Goal: Information Seeking & Learning: Learn about a topic

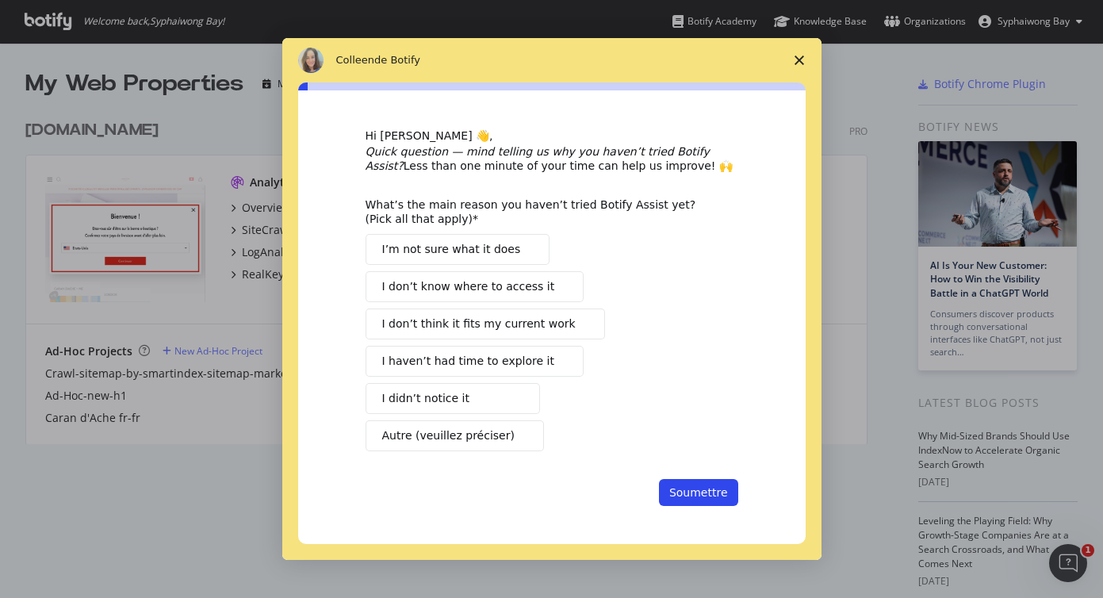
click at [807, 53] on span "Fermer l'enquête" at bounding box center [799, 60] width 44 height 44
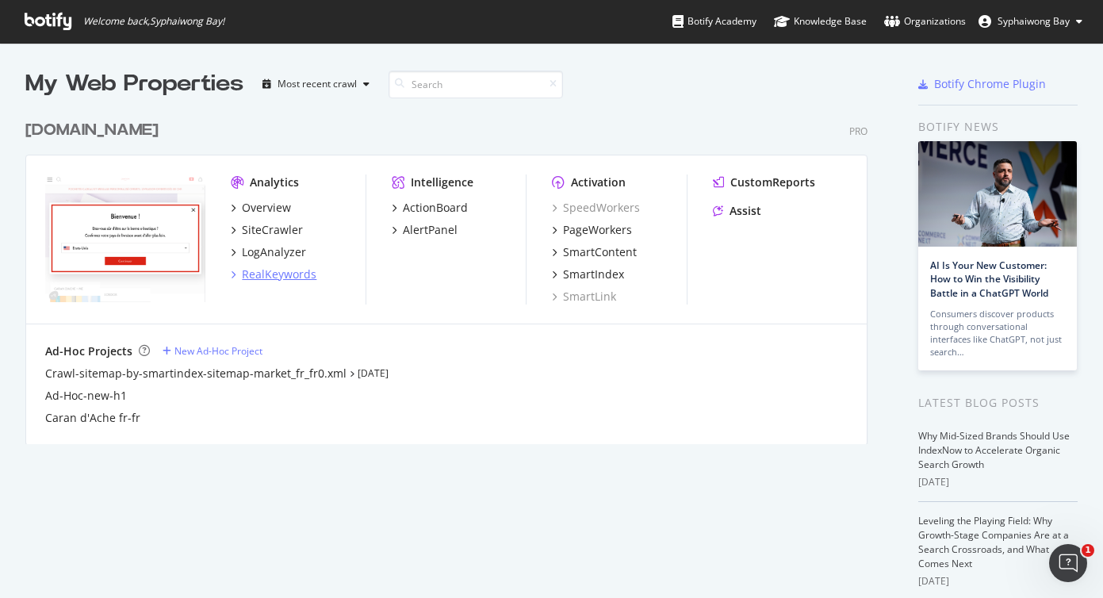
click at [273, 270] on div "RealKeywords" at bounding box center [279, 274] width 75 height 16
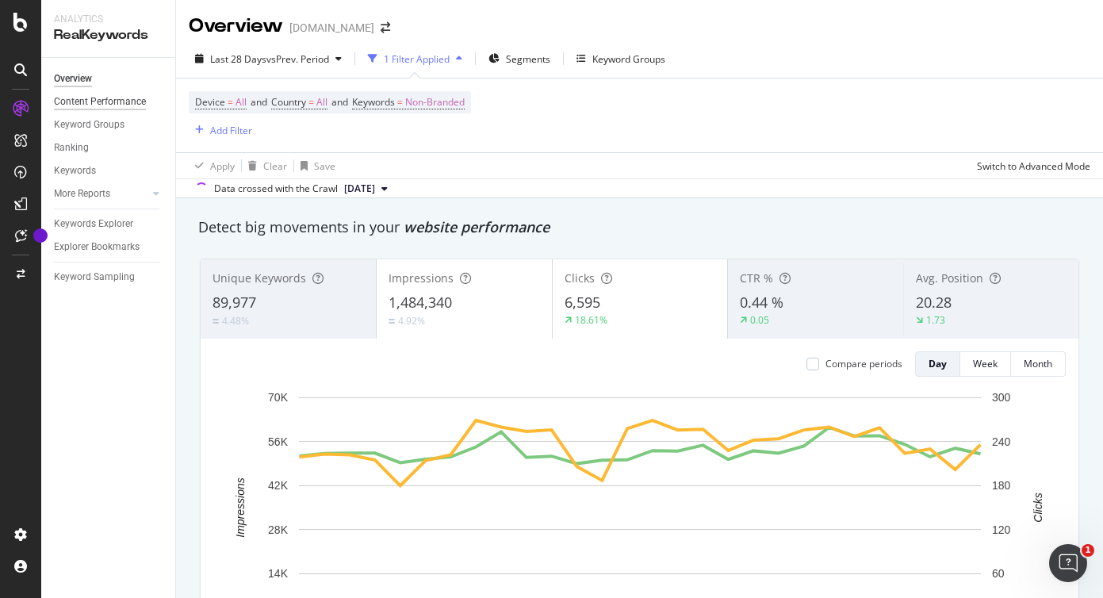
click at [132, 101] on div "Content Performance" at bounding box center [100, 102] width 92 height 17
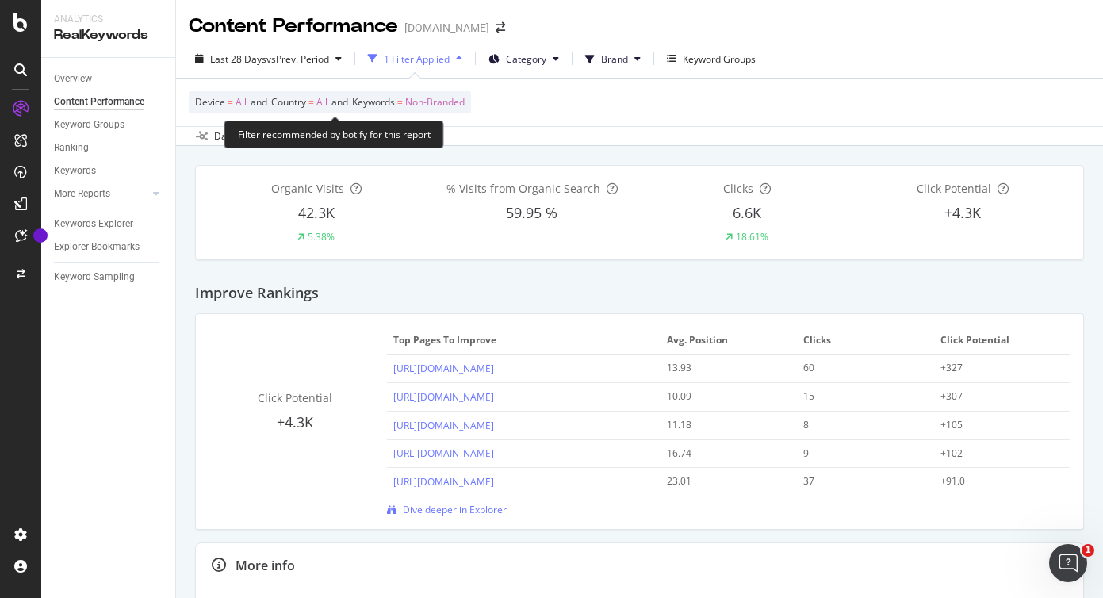
click at [312, 105] on span "Country = All" at bounding box center [299, 102] width 56 height 14
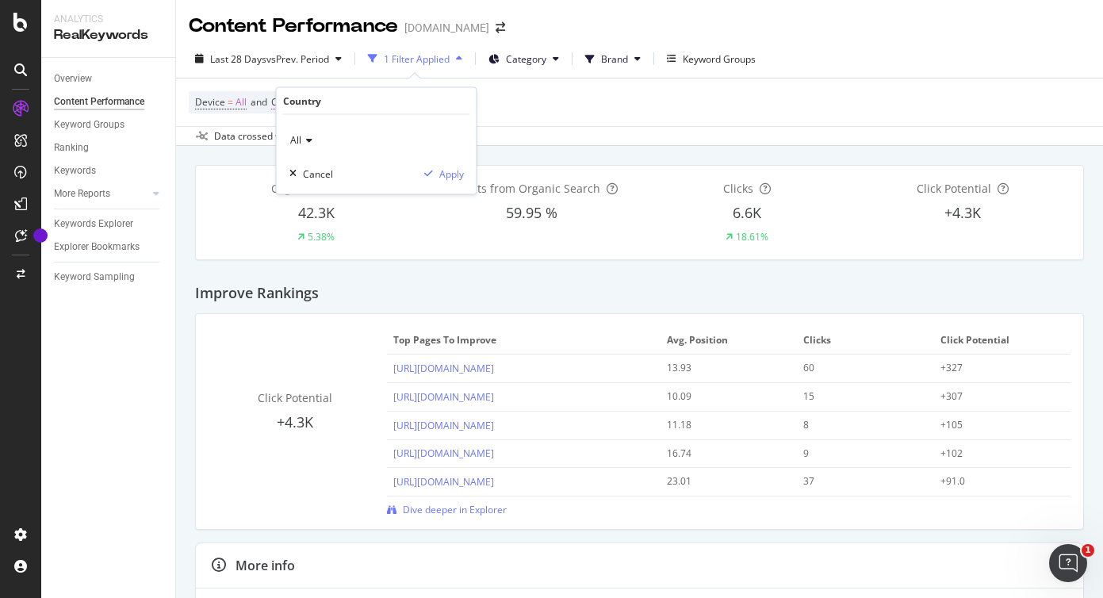
click at [312, 105] on div "Country" at bounding box center [302, 100] width 38 height 13
click at [405, 292] on div "Improve Rankings" at bounding box center [639, 287] width 889 height 54
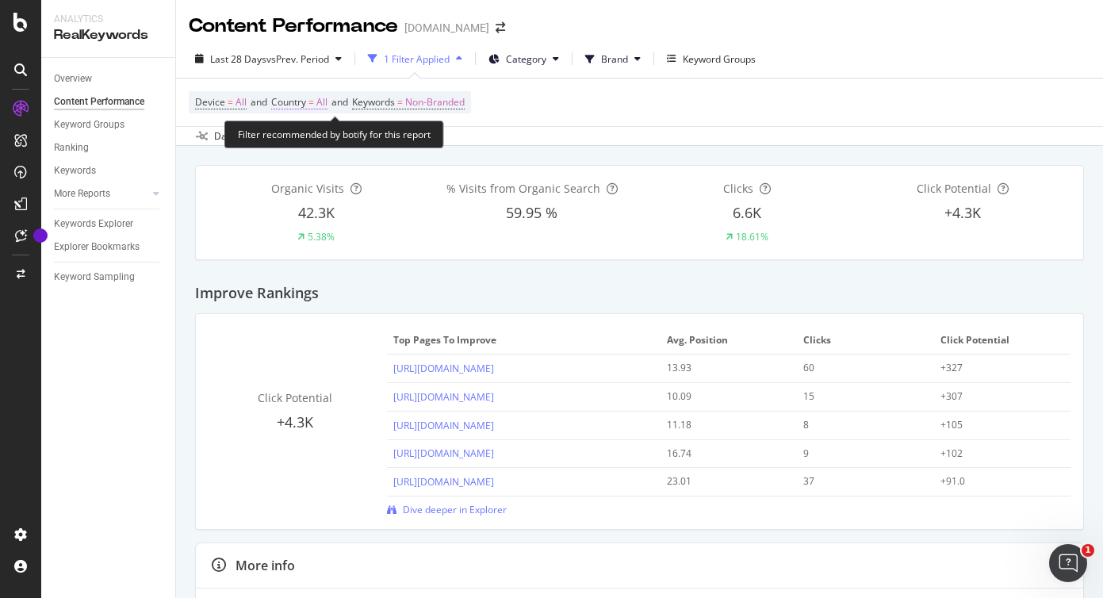
click at [314, 105] on span "=" at bounding box center [312, 101] width 6 height 13
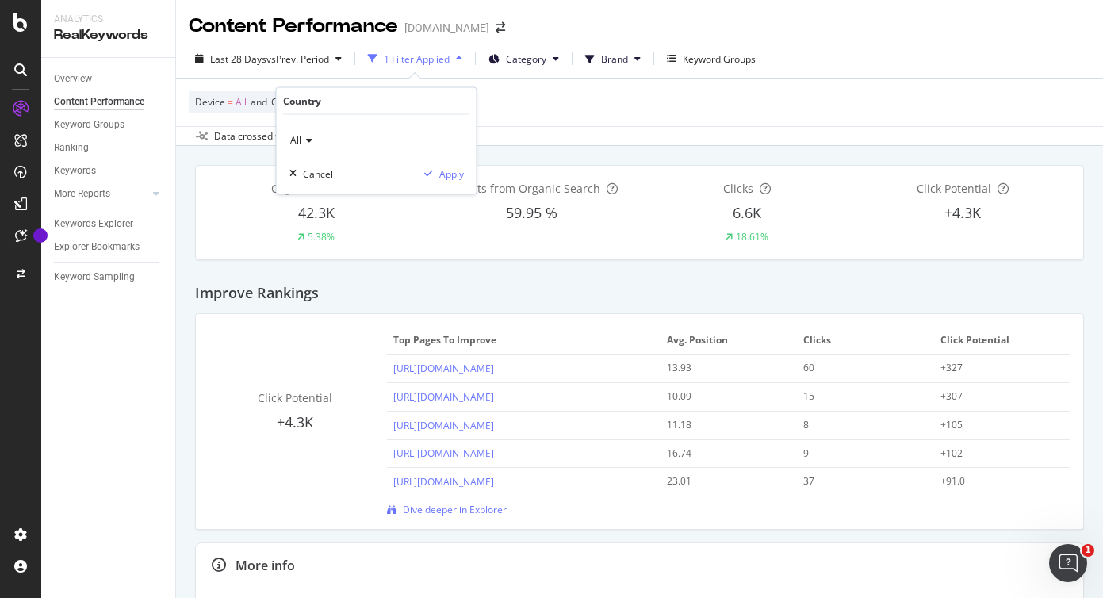
click at [532, 109] on div "Device = All and Country = All and Keywords = Non-Branded" at bounding box center [640, 103] width 902 height 48
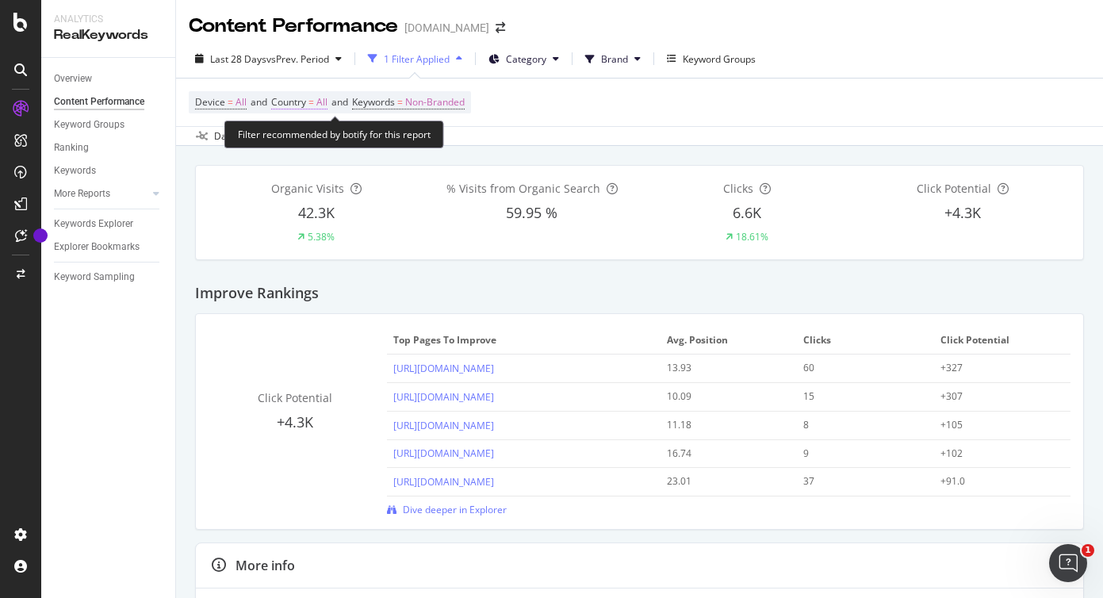
click at [306, 102] on span "Country" at bounding box center [288, 101] width 35 height 13
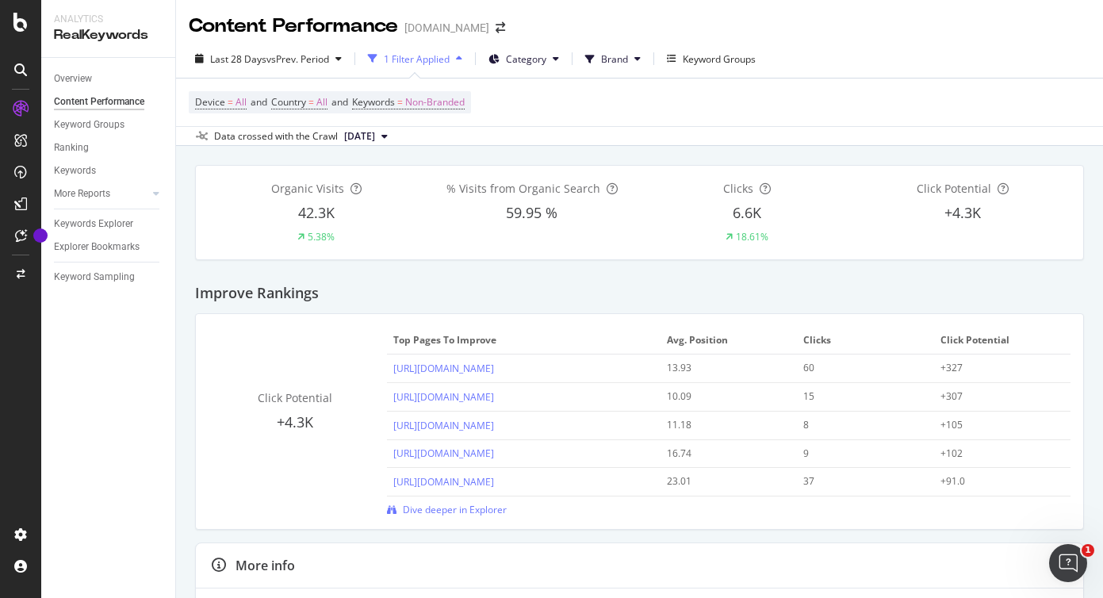
click at [530, 121] on div "Device = All and Country = All and Keywords = Non-Branded" at bounding box center [640, 103] width 902 height 48
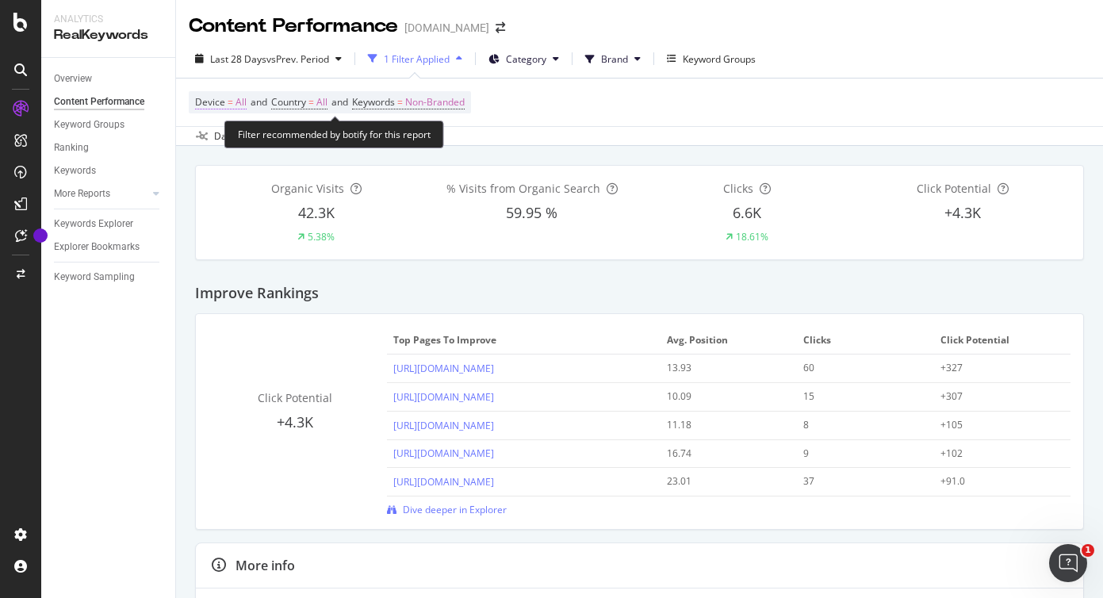
click at [239, 102] on span "All" at bounding box center [241, 102] width 11 height 22
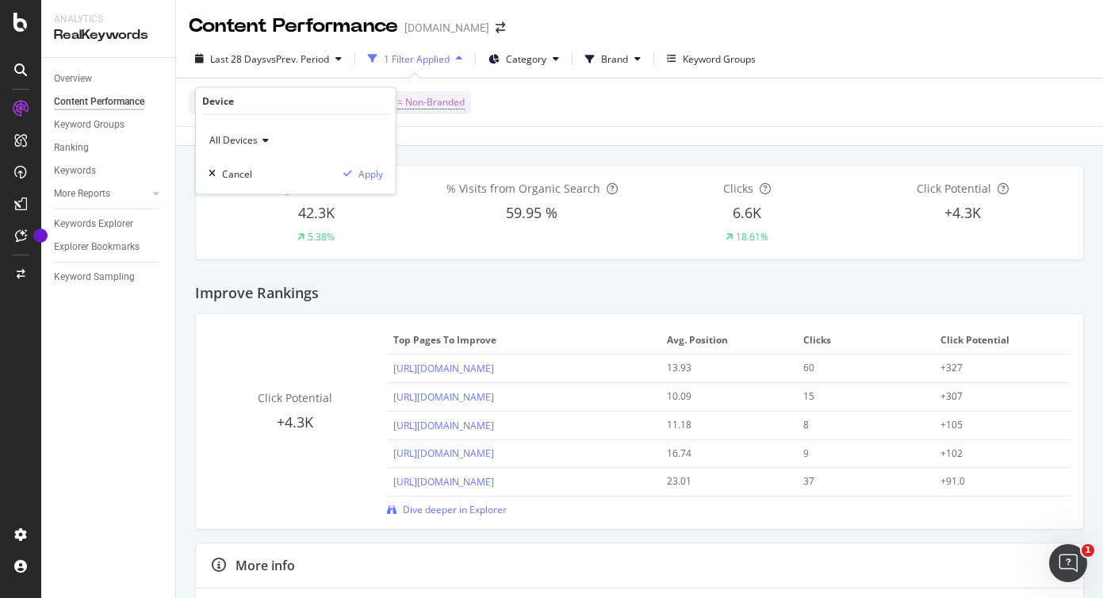
click at [611, 97] on div "Device = All and Country = All and Keywords = Non-Branded" at bounding box center [640, 103] width 902 height 48
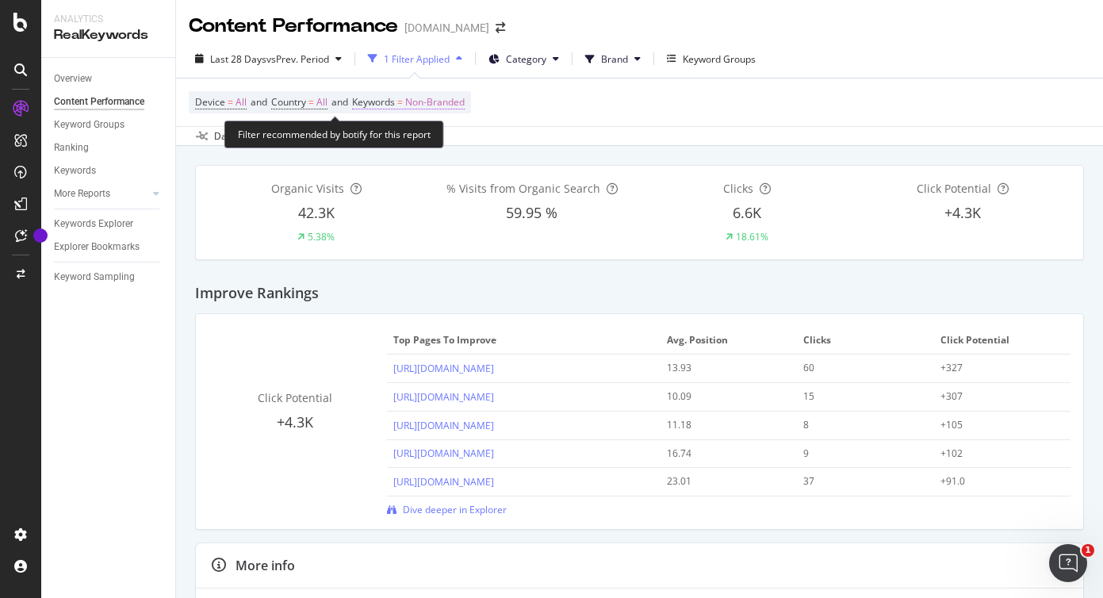
click at [403, 106] on span "=" at bounding box center [400, 101] width 6 height 13
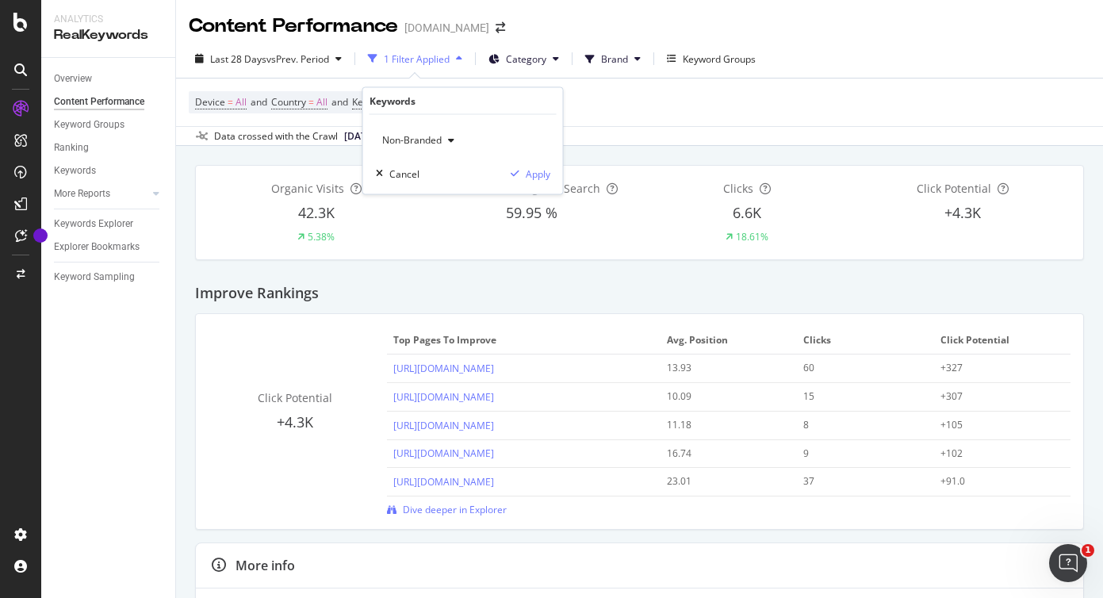
click at [628, 96] on div "Device = All and Country = All and Keywords = Non-Branded" at bounding box center [640, 103] width 902 height 48
click at [681, 59] on div "Keyword Groups" at bounding box center [711, 58] width 89 height 13
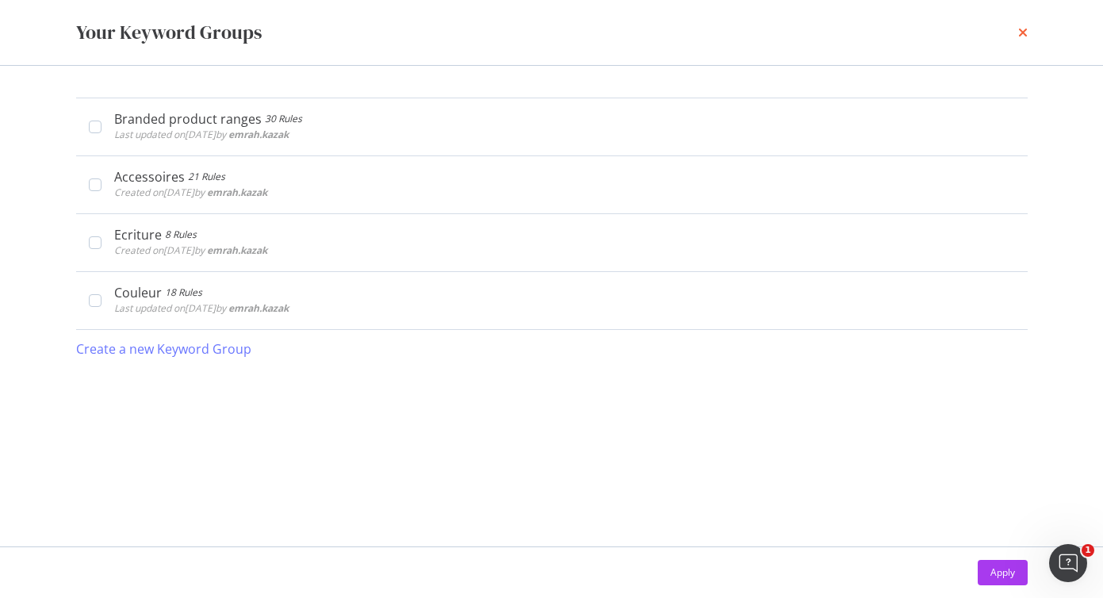
click at [1018, 33] on icon "times" at bounding box center [1023, 32] width 10 height 13
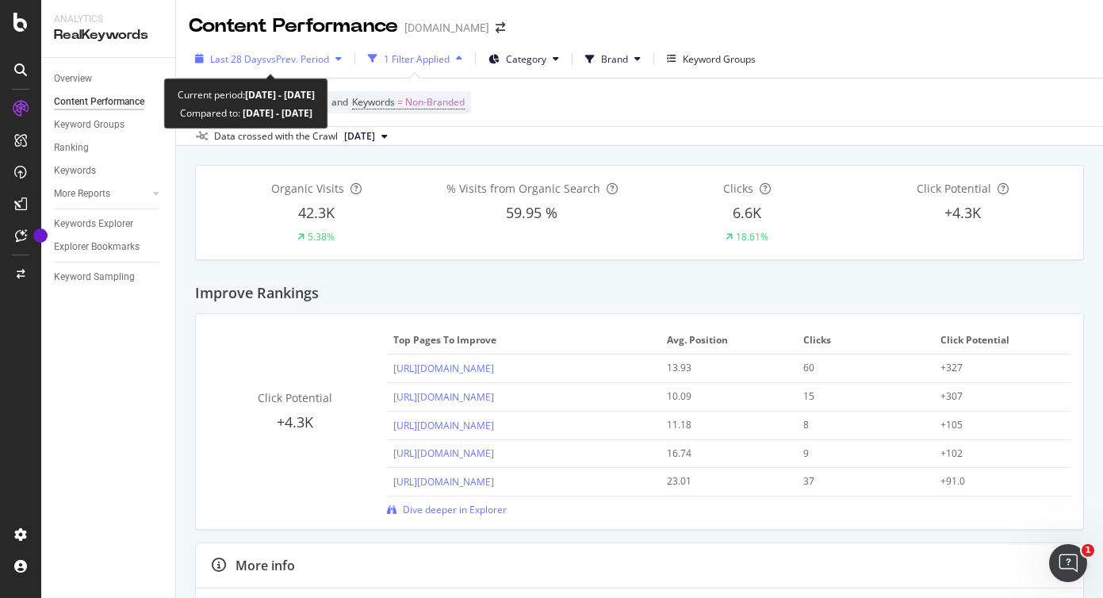
click at [316, 58] on span "vs Prev. Period" at bounding box center [297, 58] width 63 height 13
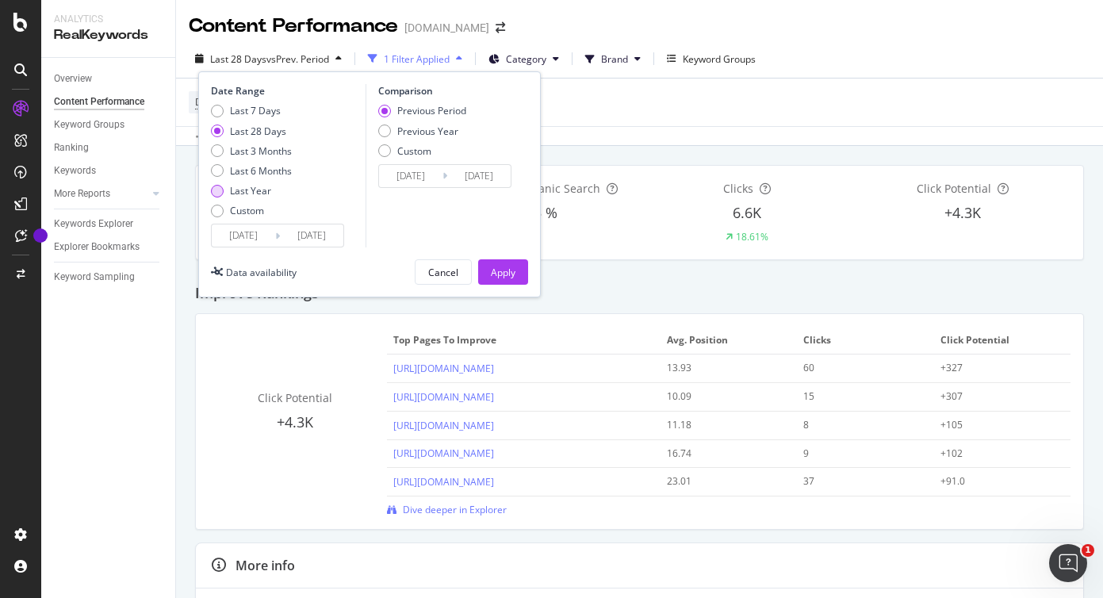
click at [258, 193] on div "Last Year" at bounding box center [250, 190] width 41 height 13
type input "[DATE]"
click at [415, 133] on div "Previous Year" at bounding box center [427, 131] width 61 height 13
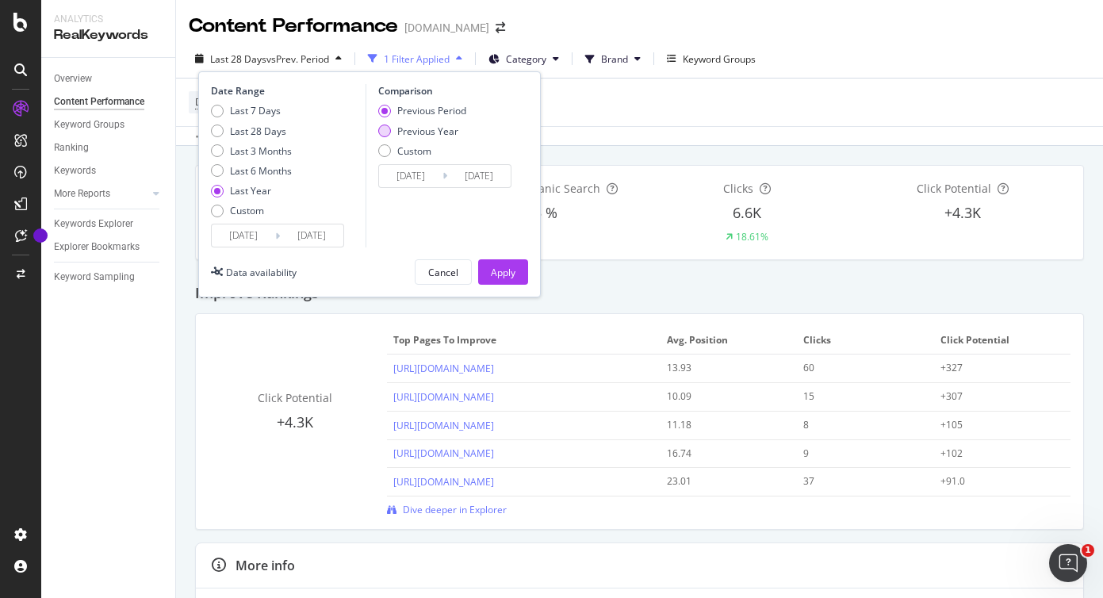
type input "[DATE]"
click at [411, 119] on div "Previous Period Previous Year Custom" at bounding box center [422, 133] width 88 height 59
click at [411, 116] on div "Previous Period" at bounding box center [431, 110] width 69 height 13
type input "[DATE]"
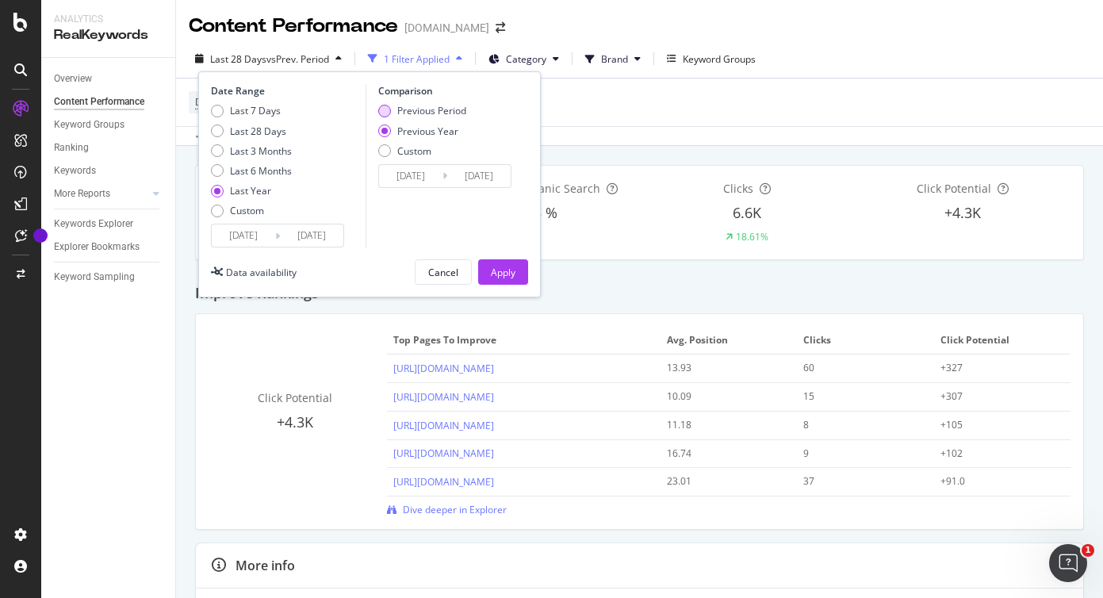
type input "[DATE]"
click at [402, 109] on div "Previous Period" at bounding box center [431, 110] width 69 height 13
click at [497, 272] on div "Apply" at bounding box center [503, 272] width 25 height 13
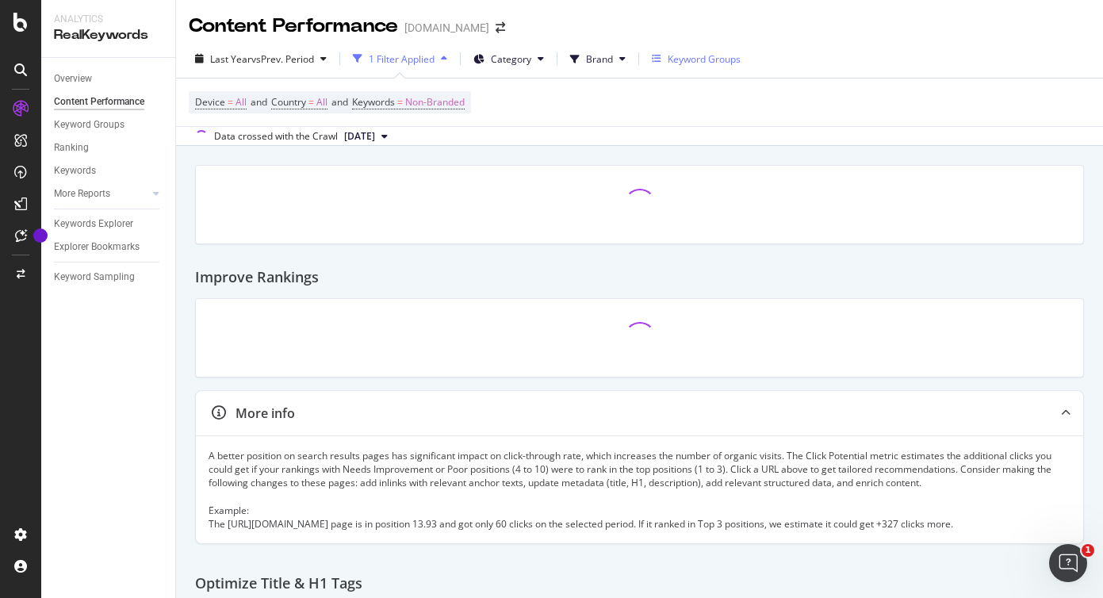
click at [676, 59] on div "Keyword Groups" at bounding box center [704, 58] width 73 height 13
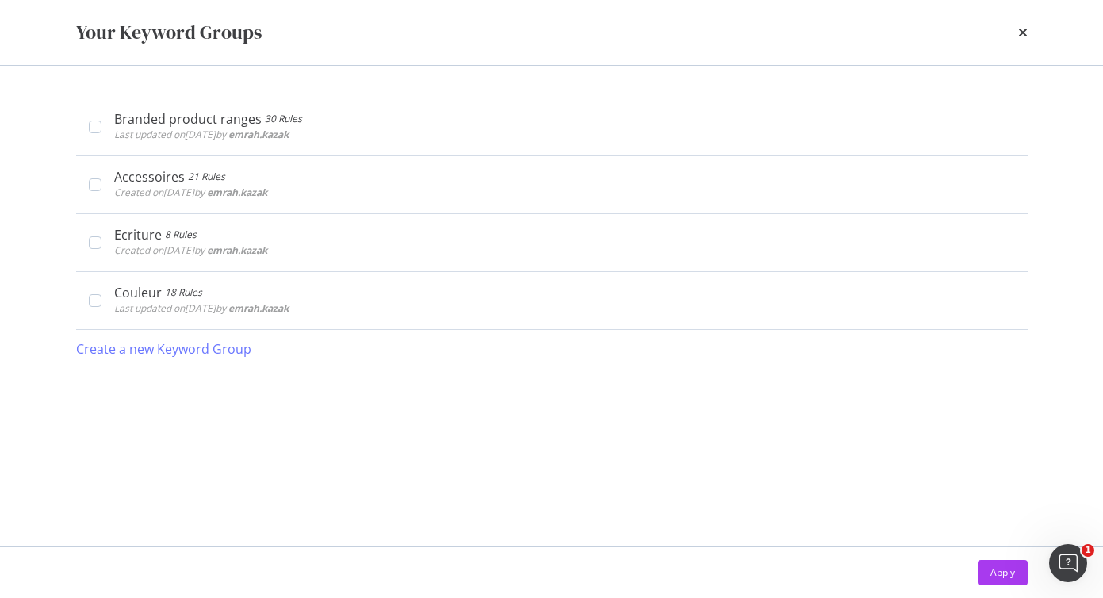
click at [1019, 41] on div "times" at bounding box center [1023, 32] width 10 height 27
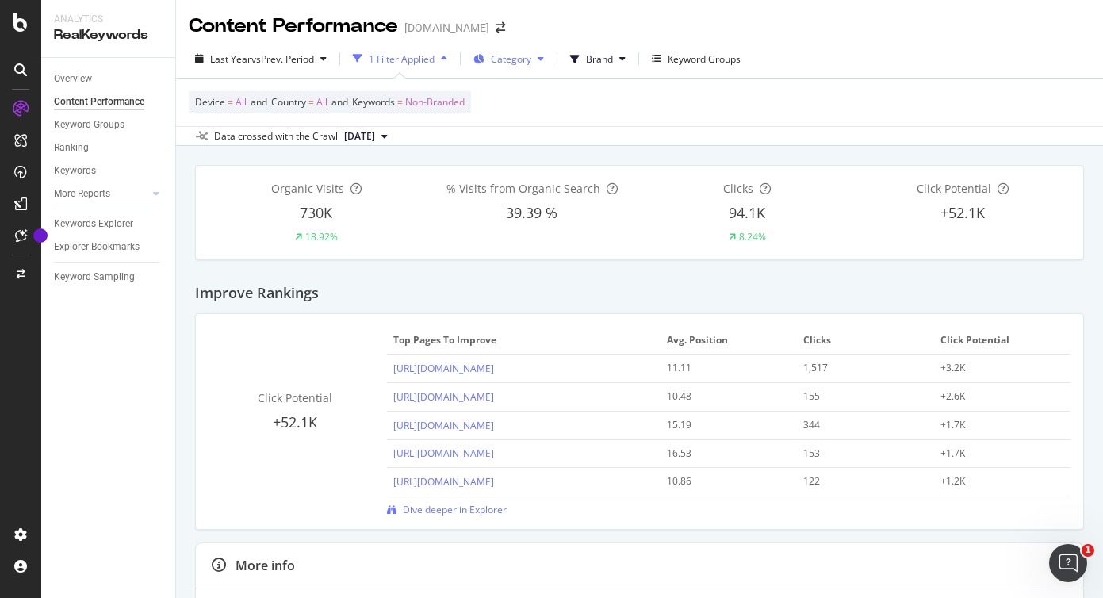
click at [531, 65] on span "Category" at bounding box center [511, 58] width 40 height 13
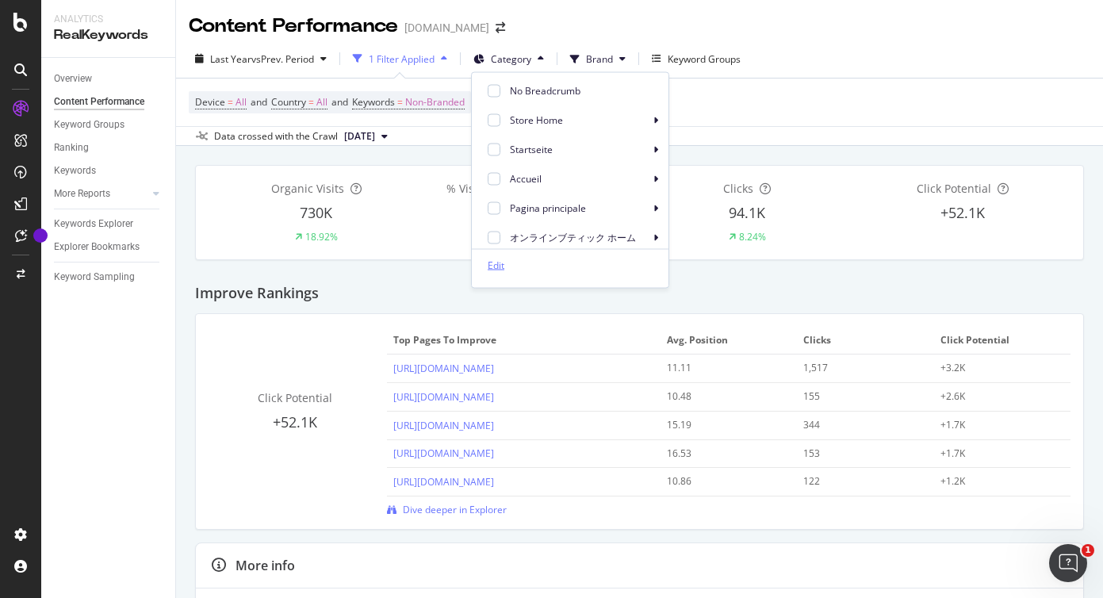
click at [496, 267] on div "Edit" at bounding box center [496, 265] width 17 height 13
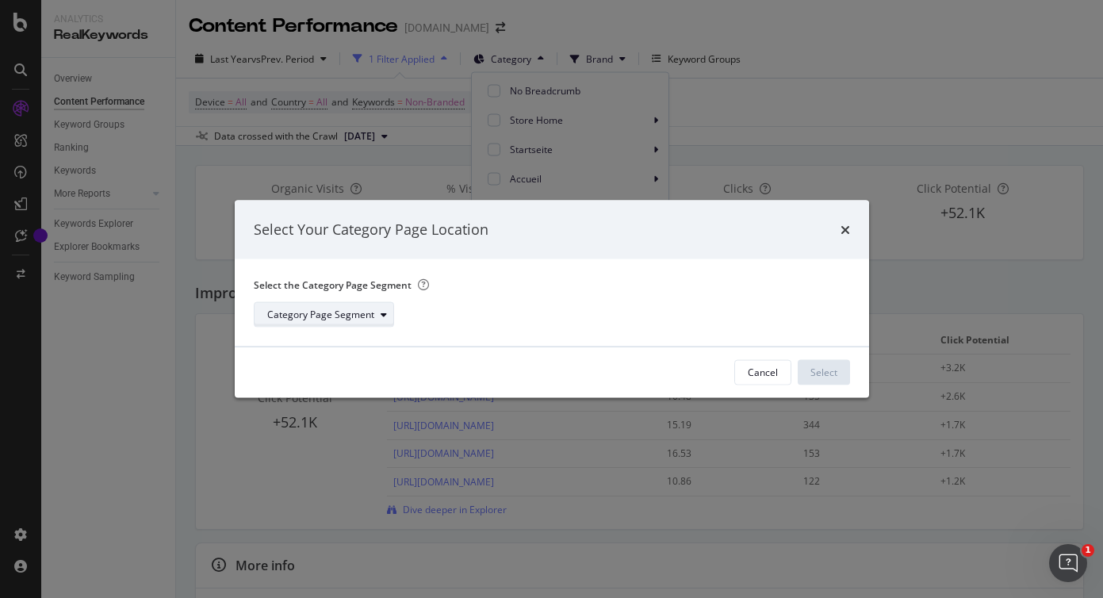
click at [356, 304] on div "Category Page Segment" at bounding box center [330, 314] width 126 height 22
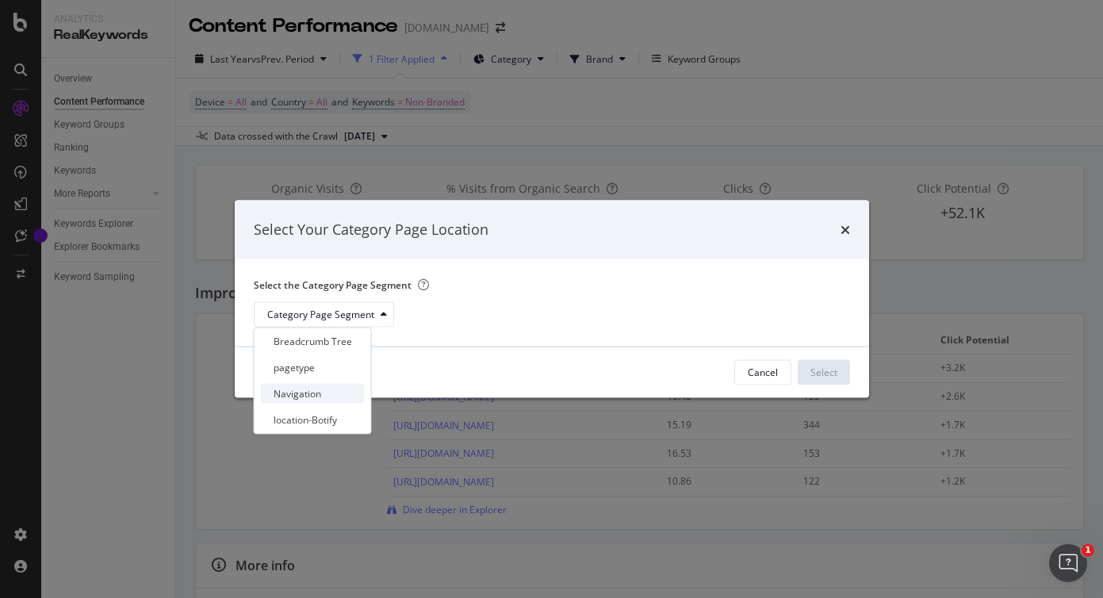
click at [324, 391] on div "Navigation" at bounding box center [313, 394] width 104 height 20
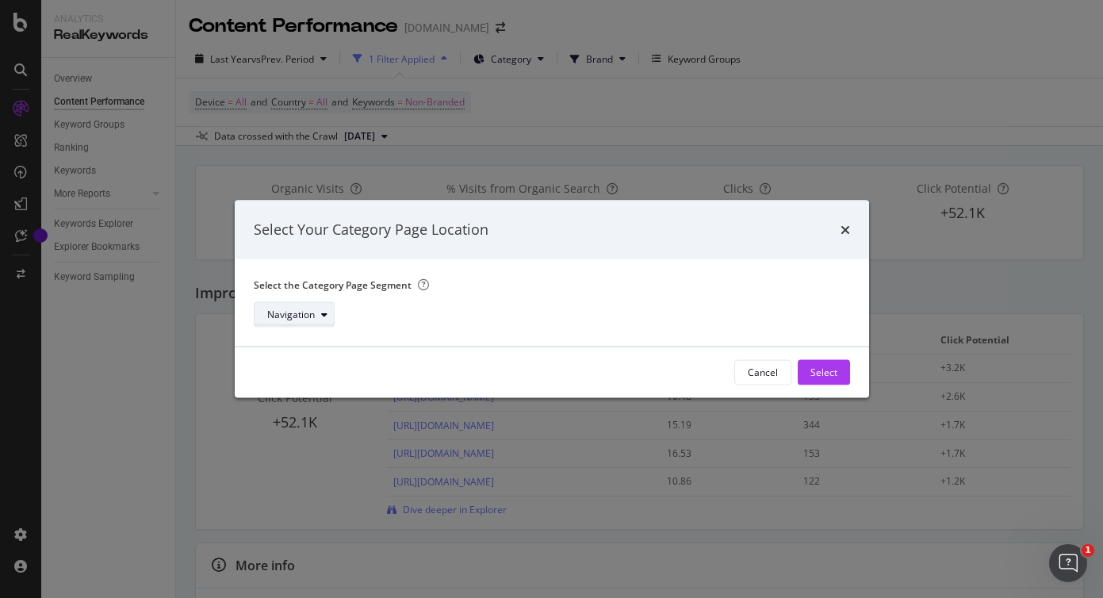
click at [312, 314] on div "Navigation" at bounding box center [291, 314] width 48 height 10
click at [635, 319] on div "Navigation" at bounding box center [546, 313] width 584 height 25
click at [827, 372] on div "Select" at bounding box center [824, 372] width 27 height 13
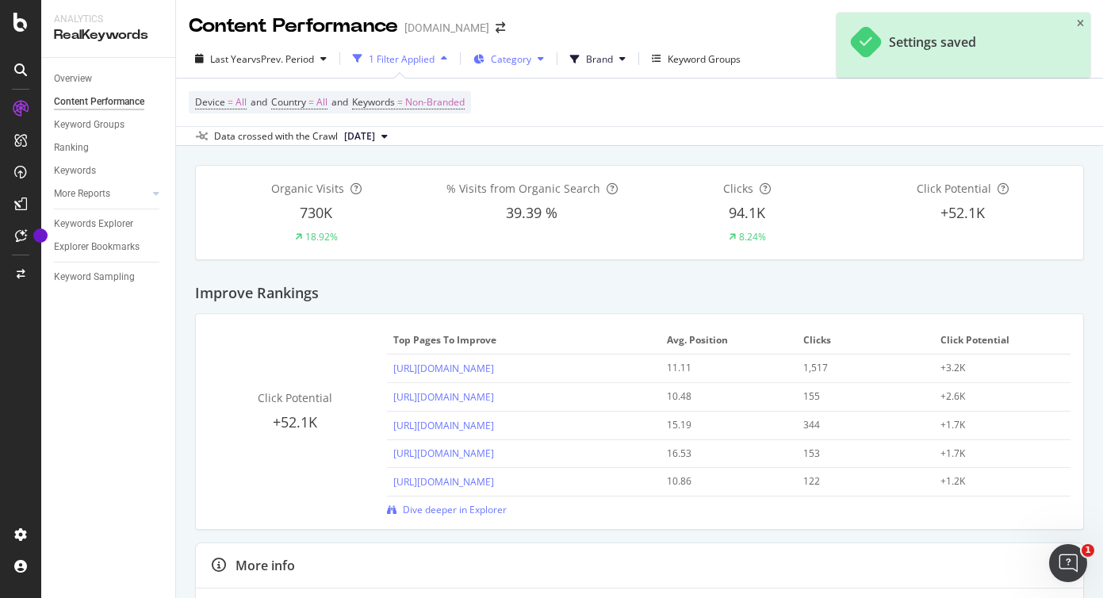
click at [531, 59] on span "Category" at bounding box center [511, 58] width 40 height 13
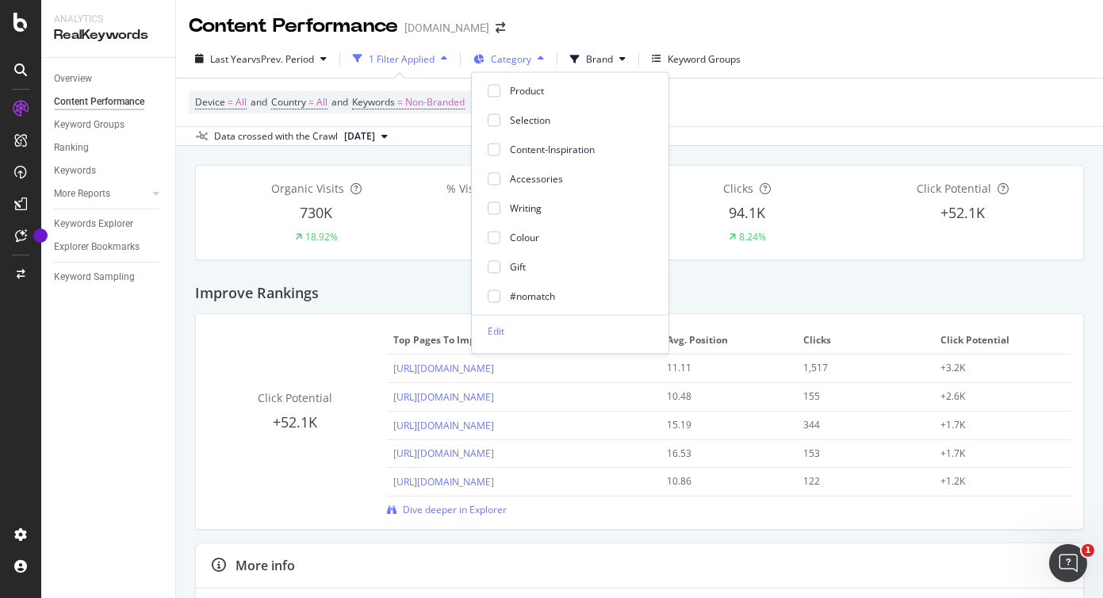
click at [530, 62] on span "Category" at bounding box center [511, 58] width 40 height 13
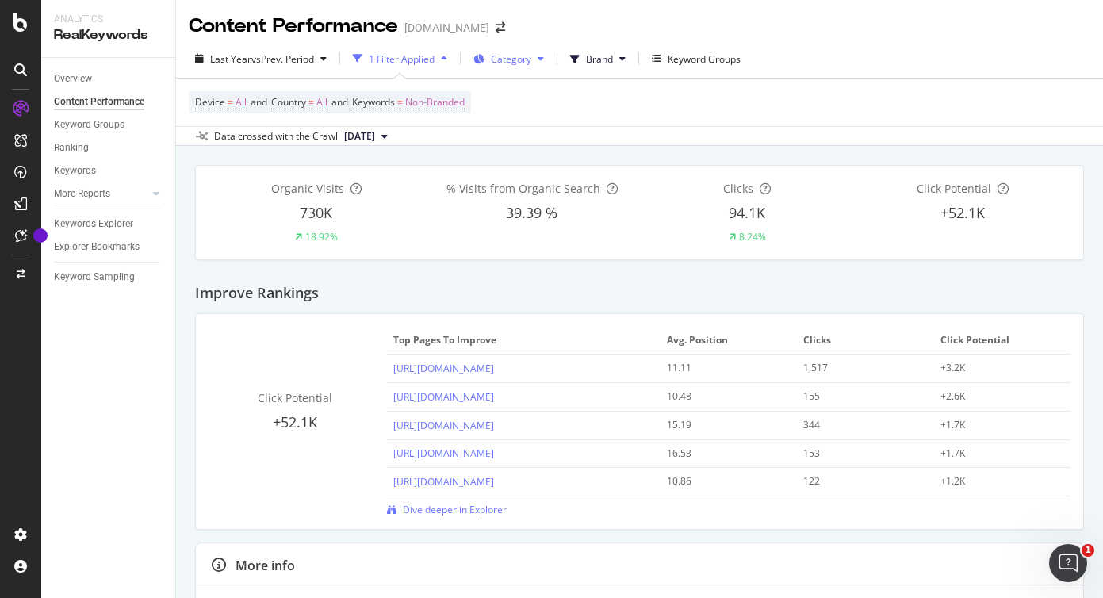
click at [530, 62] on span "Category" at bounding box center [511, 58] width 40 height 13
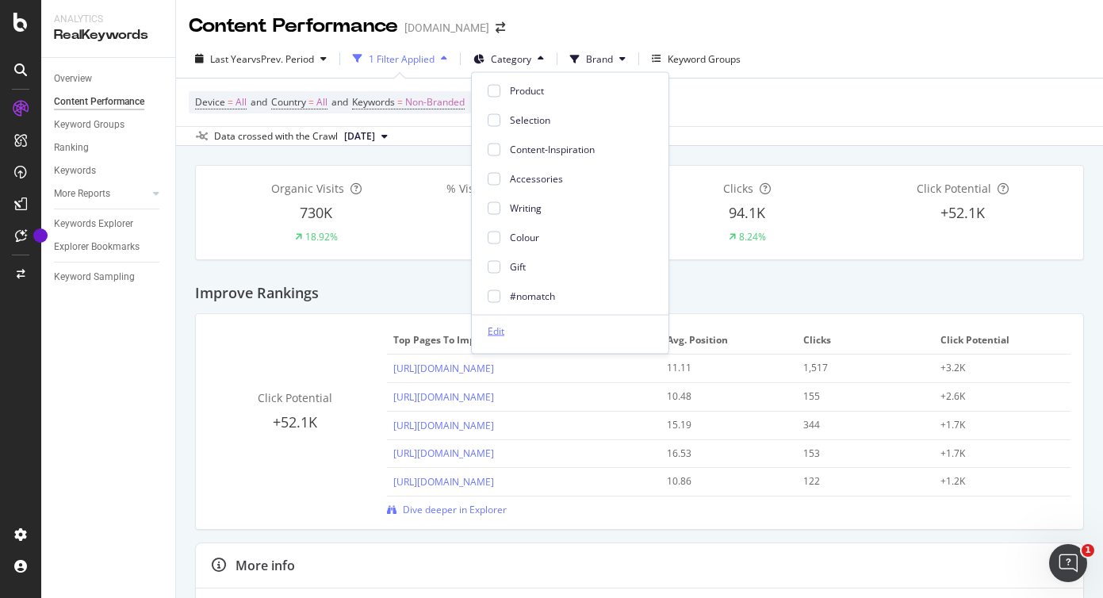
click at [499, 331] on div "Edit" at bounding box center [496, 330] width 17 height 13
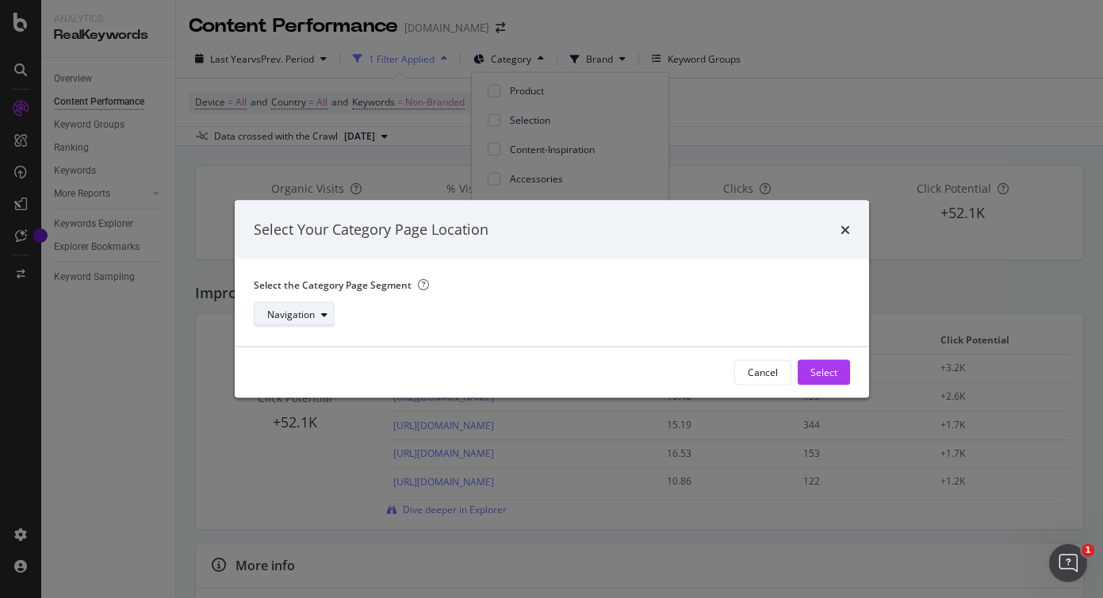
click at [294, 311] on div "Navigation" at bounding box center [291, 314] width 48 height 10
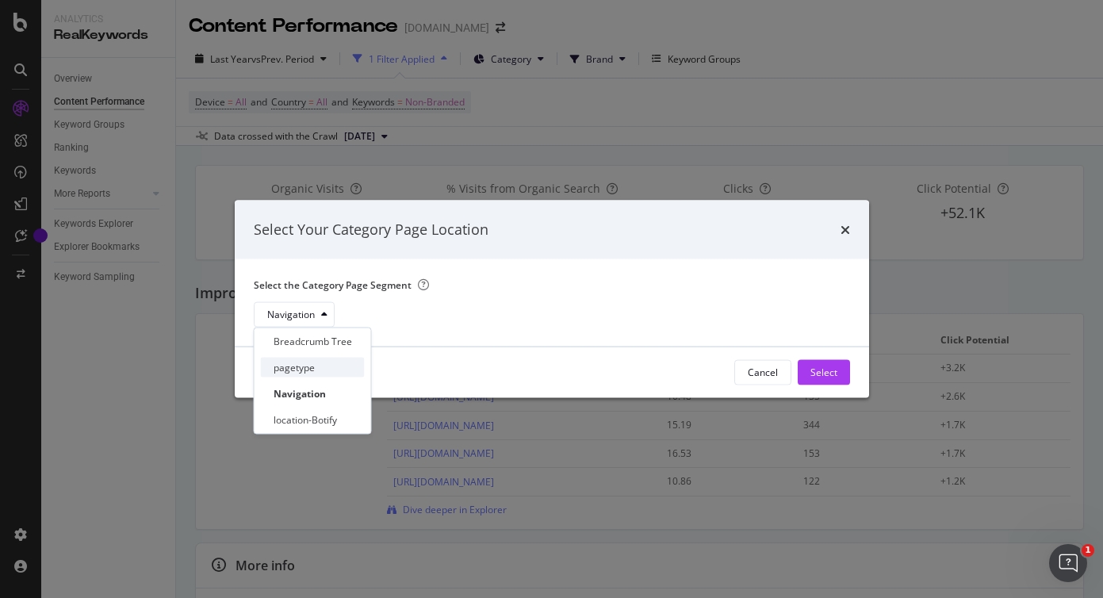
click at [320, 370] on div "pagetype" at bounding box center [313, 368] width 104 height 20
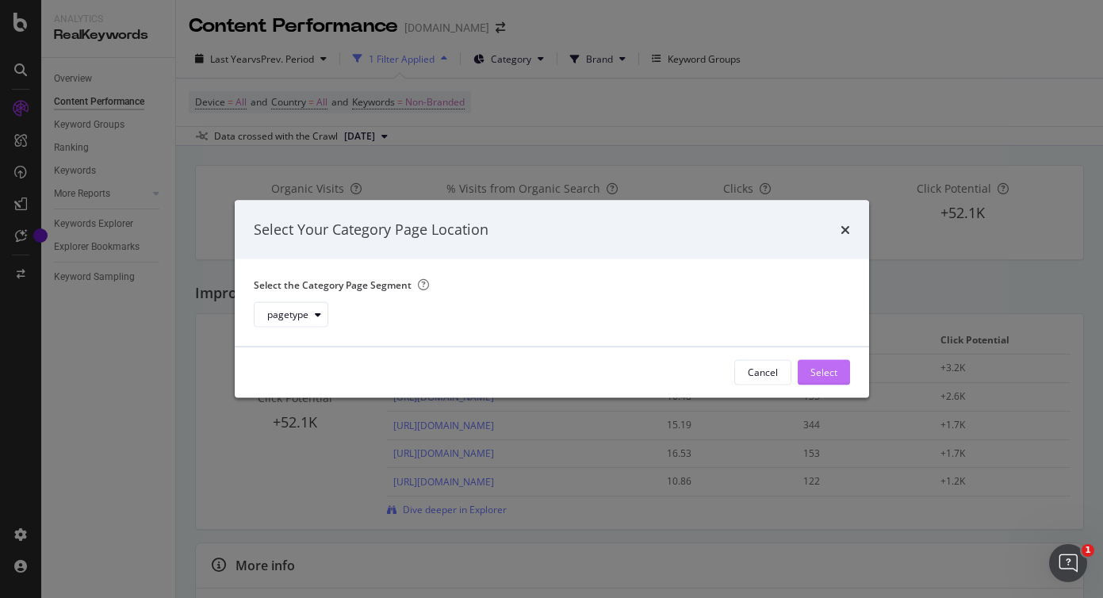
click at [833, 382] on div "Select" at bounding box center [824, 372] width 27 height 24
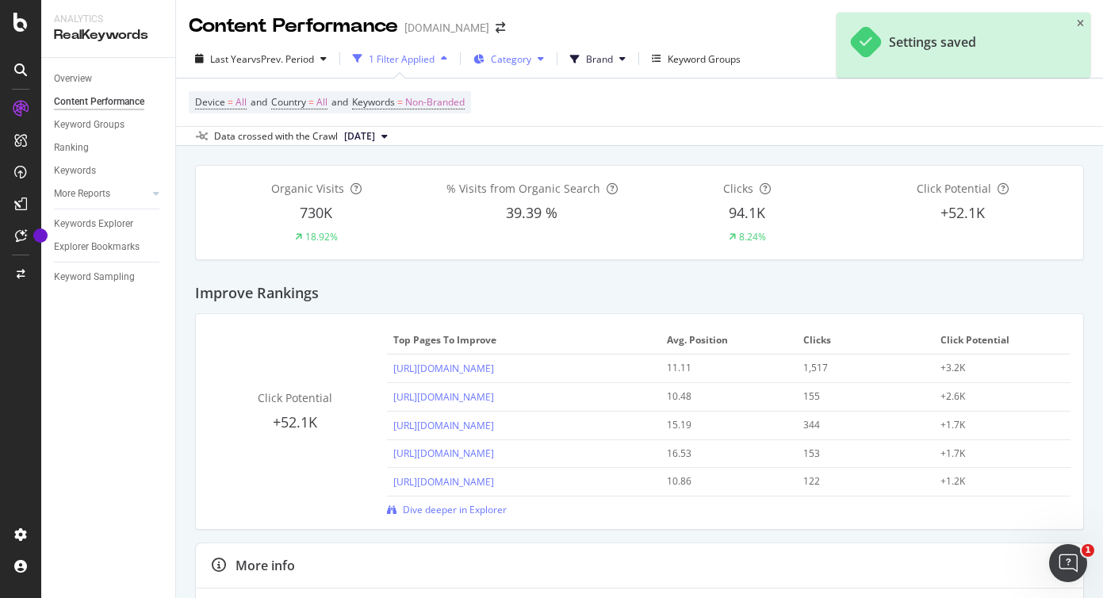
click at [513, 52] on span "Category" at bounding box center [511, 58] width 40 height 13
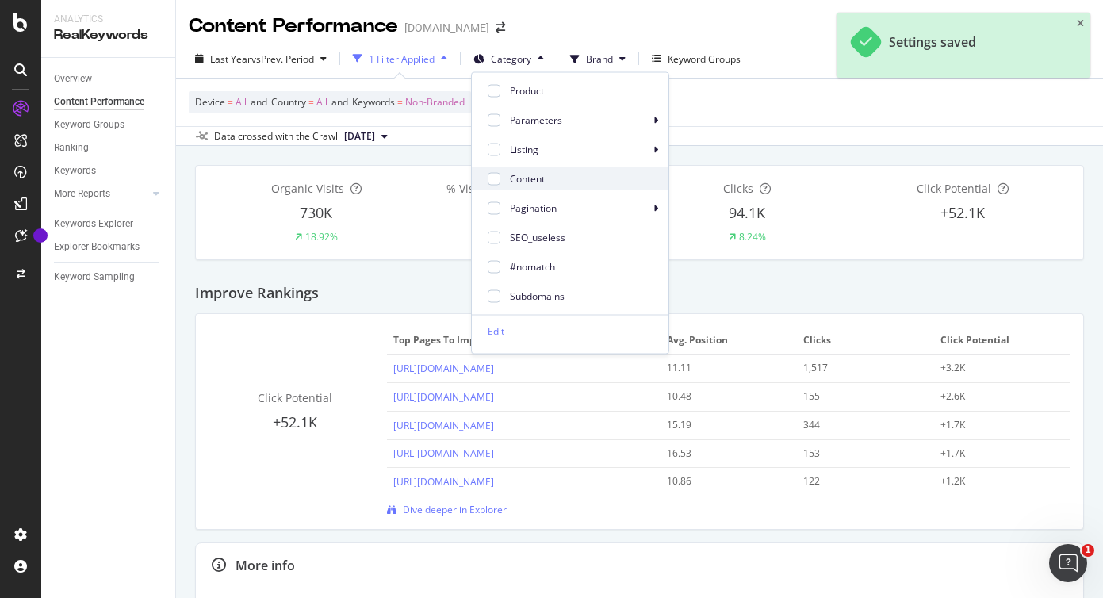
click at [531, 179] on span "Content" at bounding box center [583, 178] width 146 height 14
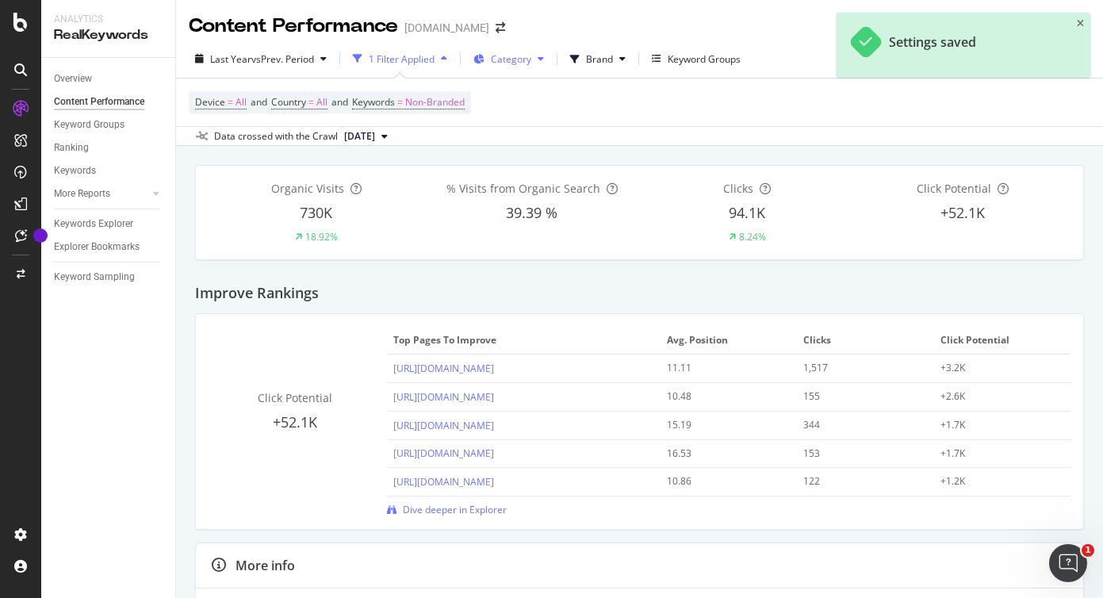
click at [525, 65] on span "Category" at bounding box center [511, 58] width 40 height 13
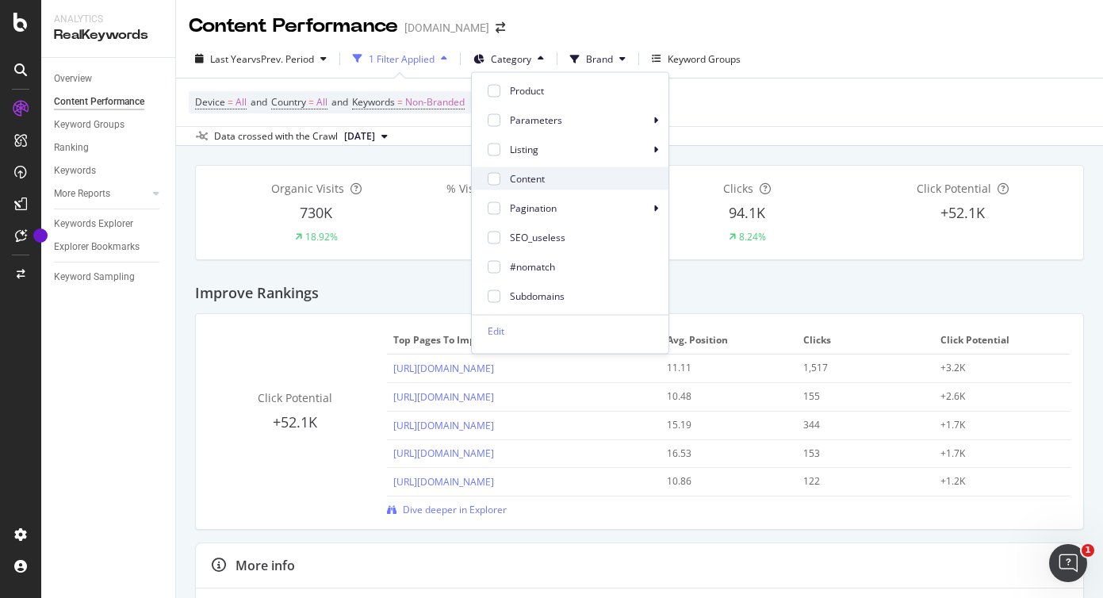
click at [497, 171] on span at bounding box center [494, 178] width 19 height 19
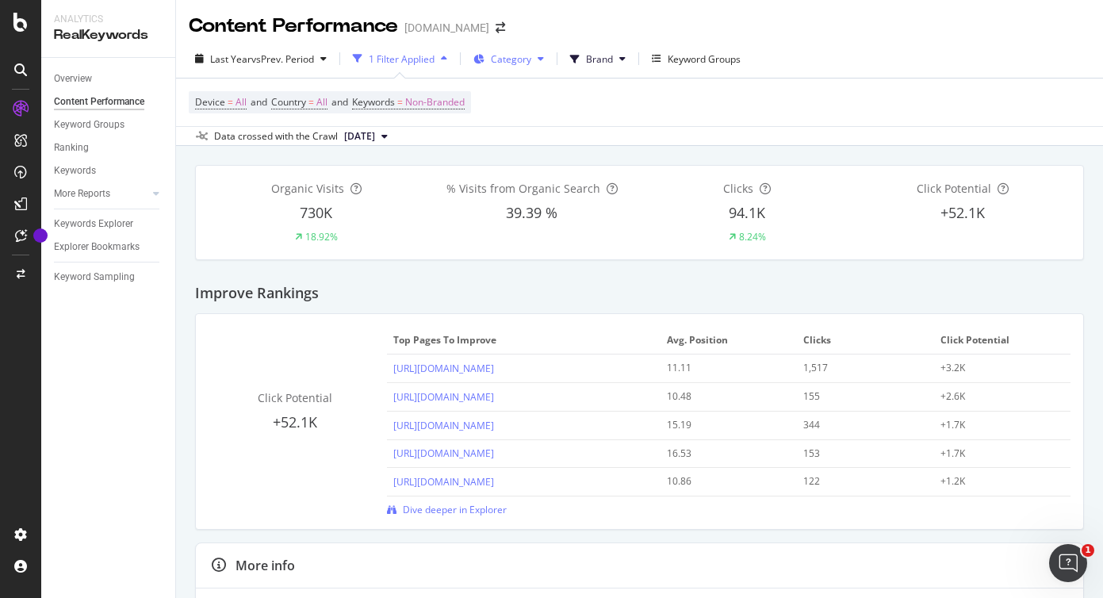
click at [513, 65] on span "Category" at bounding box center [511, 58] width 40 height 13
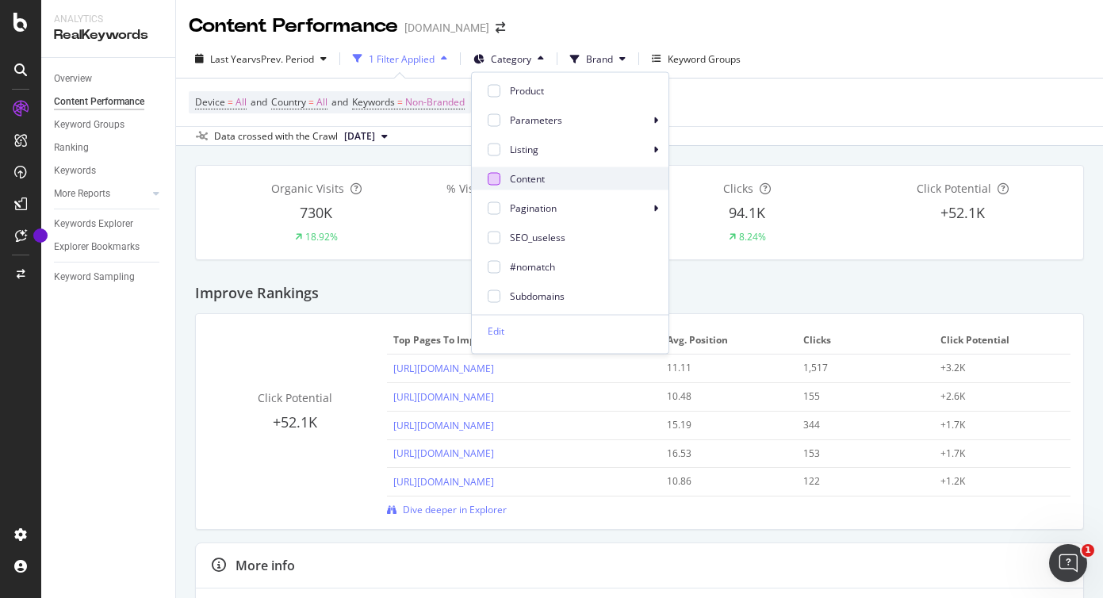
click at [494, 181] on div at bounding box center [494, 178] width 13 height 13
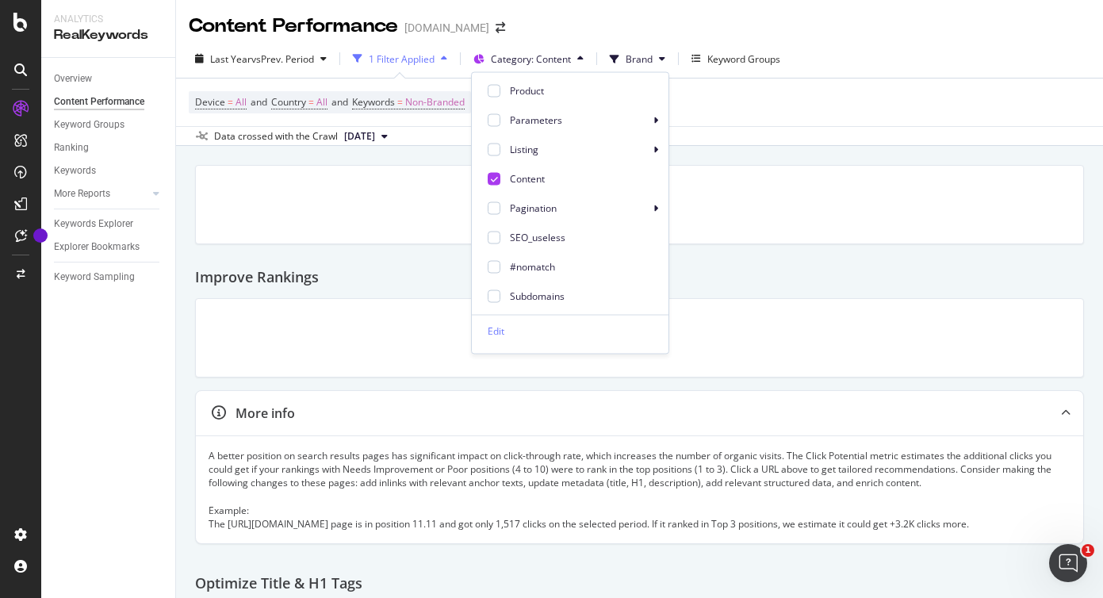
click at [422, 244] on div "Improve Rankings" at bounding box center [639, 271] width 889 height 54
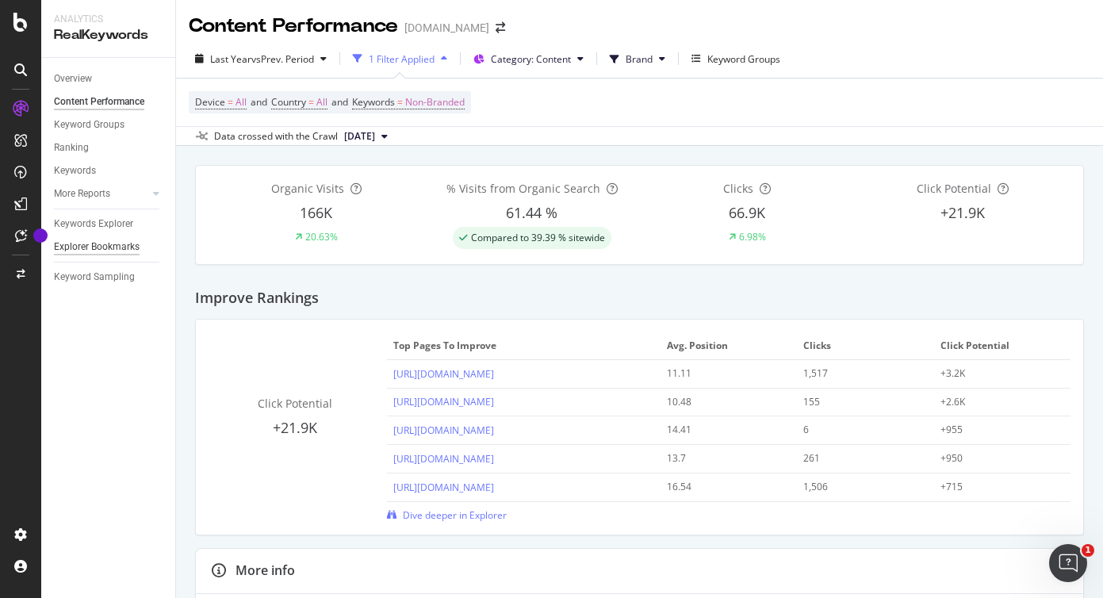
click at [136, 241] on div "Explorer Bookmarks" at bounding box center [97, 247] width 86 height 17
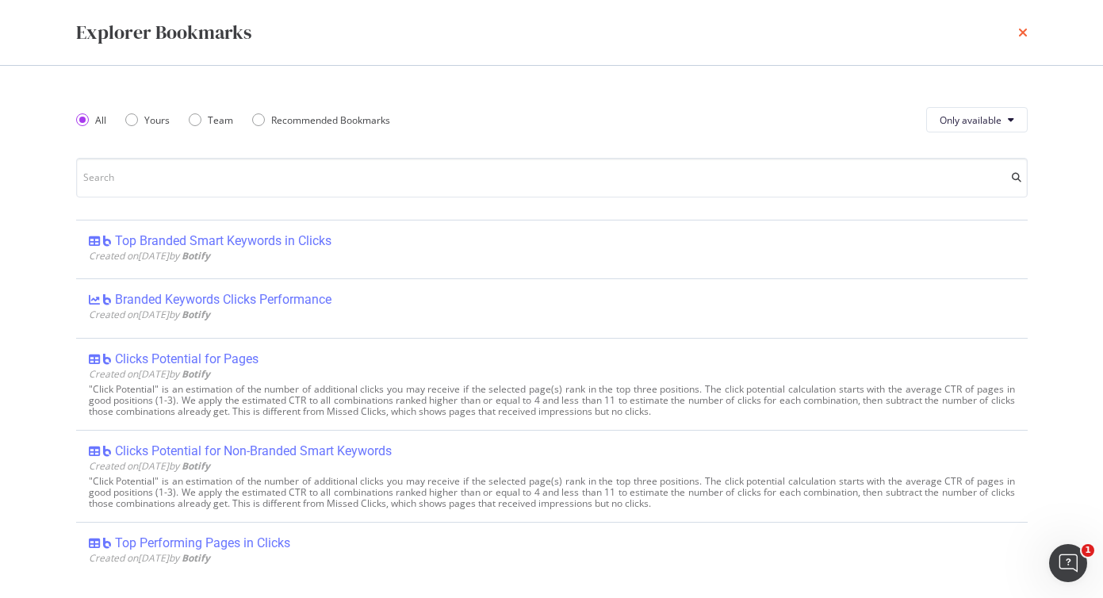
click at [1024, 33] on icon "times" at bounding box center [1023, 32] width 10 height 13
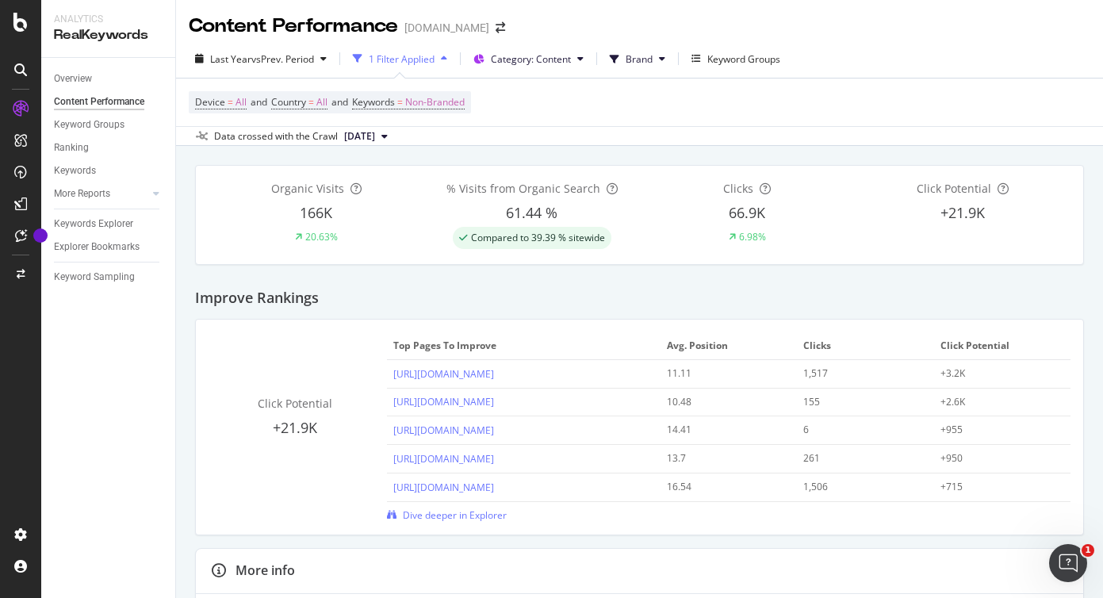
click at [102, 105] on div "Content Performance" at bounding box center [99, 102] width 90 height 17
click at [536, 62] on span "Category: Content" at bounding box center [531, 58] width 80 height 13
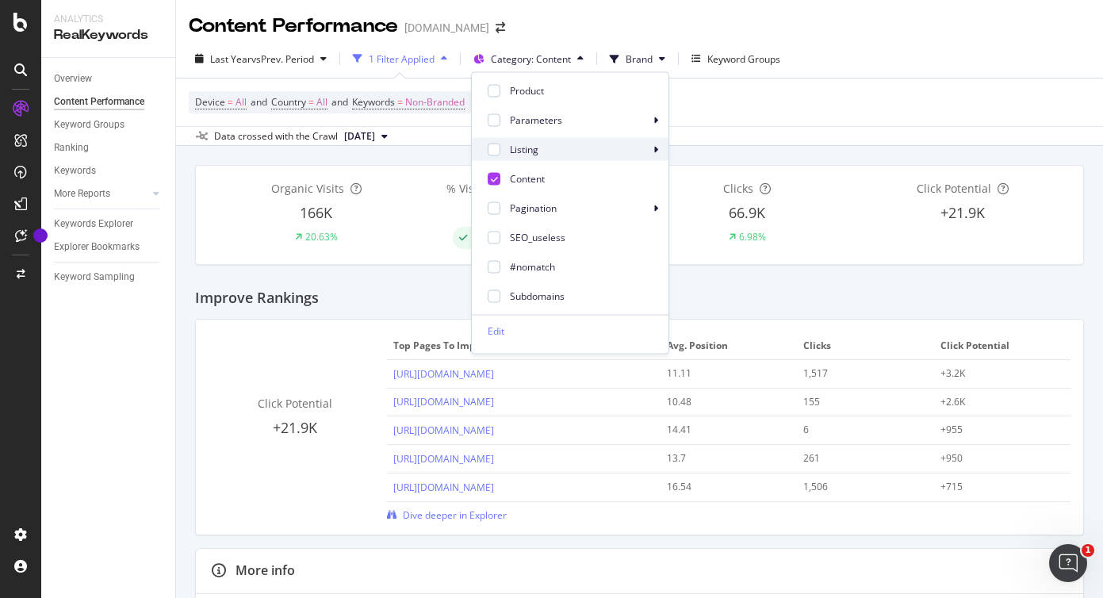
click at [654, 150] on icon at bounding box center [656, 149] width 5 height 10
click at [654, 206] on icon at bounding box center [656, 208] width 5 height 10
click at [491, 178] on icon at bounding box center [494, 178] width 7 height 8
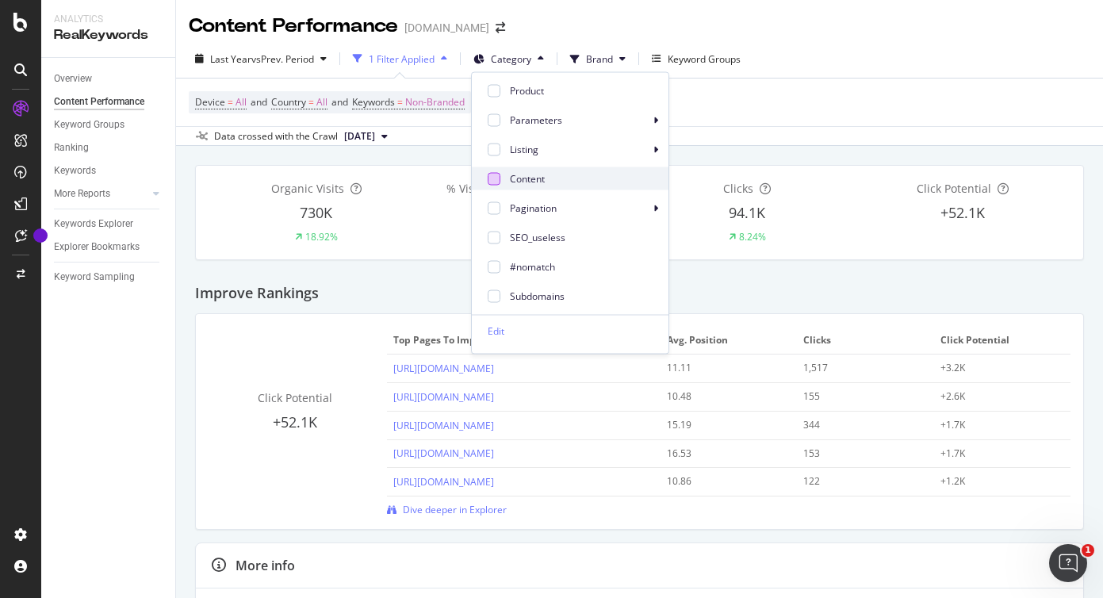
click at [433, 229] on div "% Visits from Organic Search 39.39 %" at bounding box center [532, 212] width 216 height 63
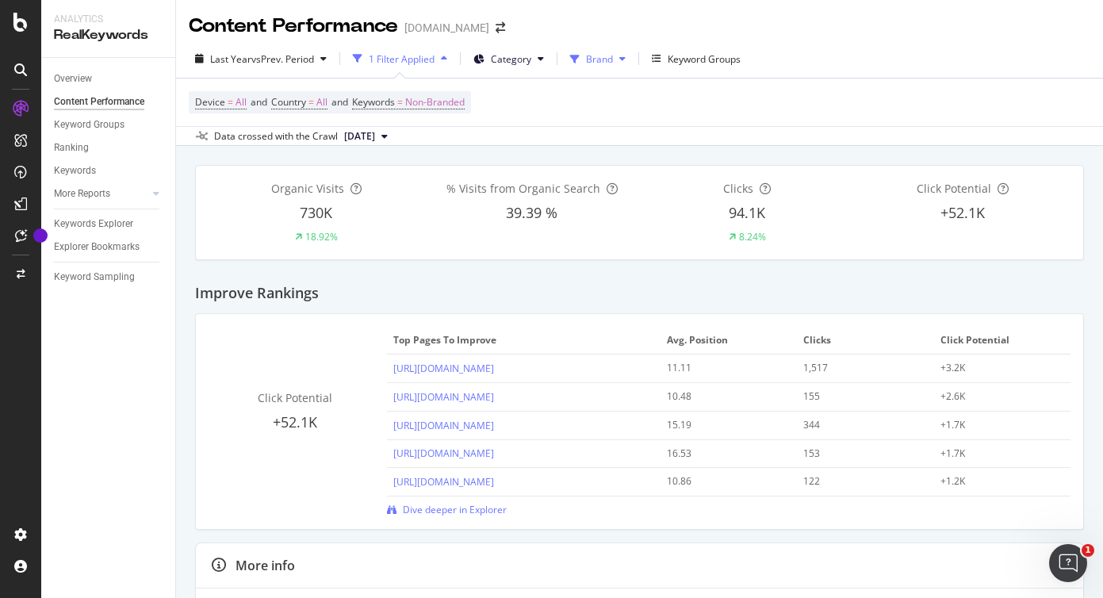
click at [599, 54] on span "Brand" at bounding box center [599, 58] width 27 height 13
click at [677, 56] on div "Keyword Groups" at bounding box center [704, 58] width 73 height 13
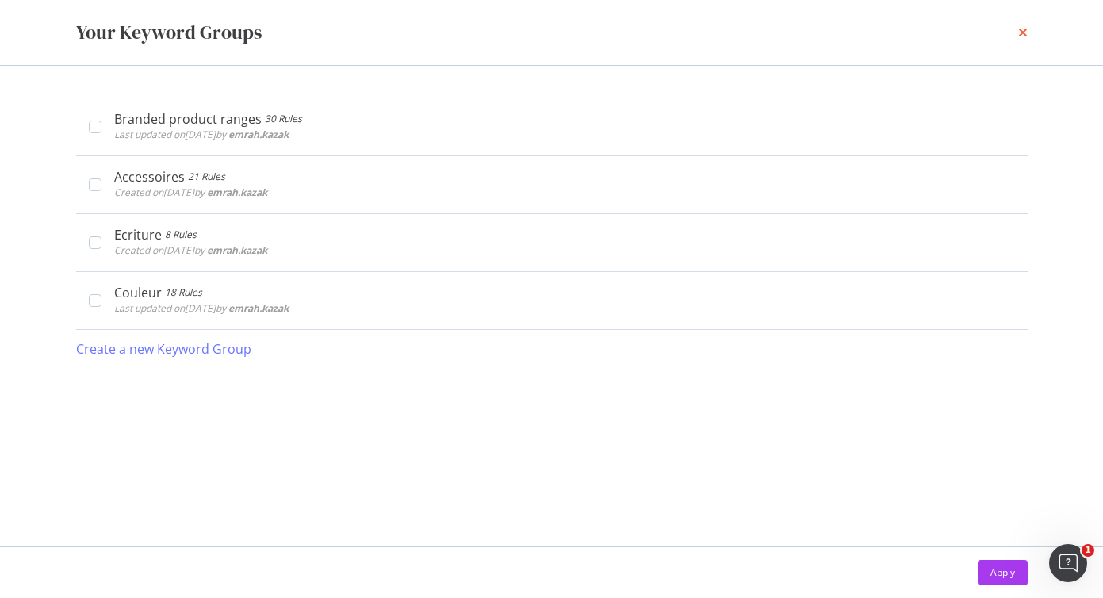
click at [1025, 32] on icon "times" at bounding box center [1023, 32] width 10 height 13
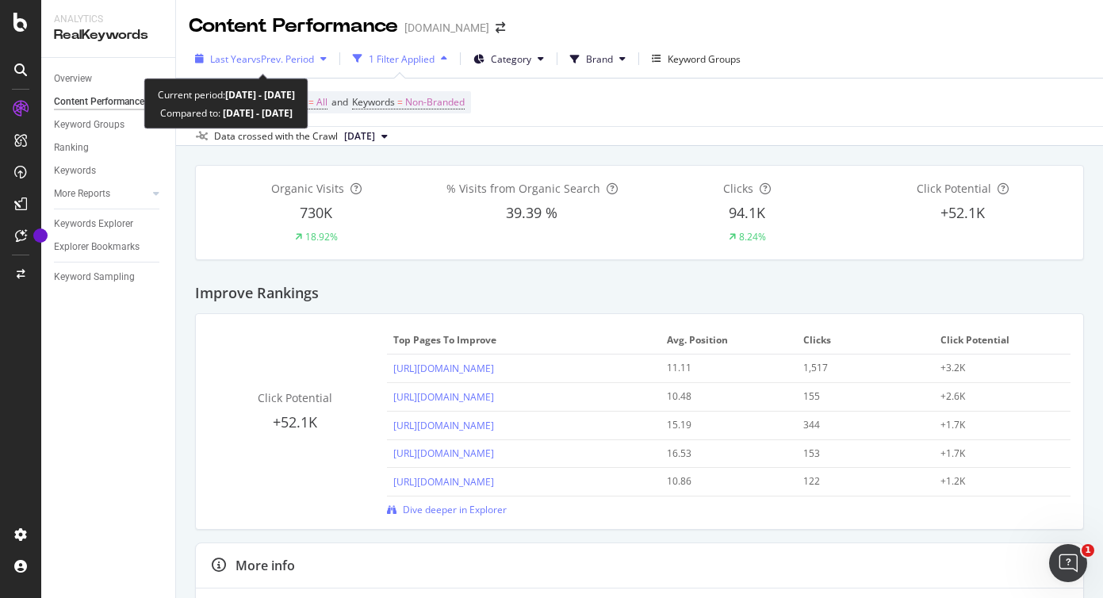
click at [327, 56] on icon "button" at bounding box center [323, 59] width 6 height 10
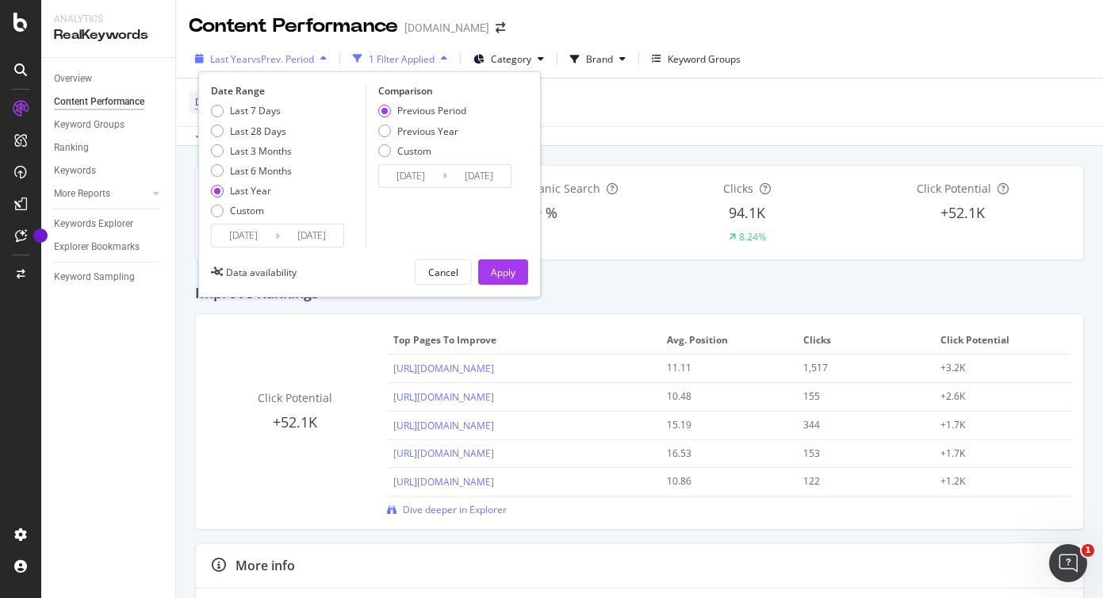
click at [327, 56] on icon "button" at bounding box center [323, 59] width 6 height 10
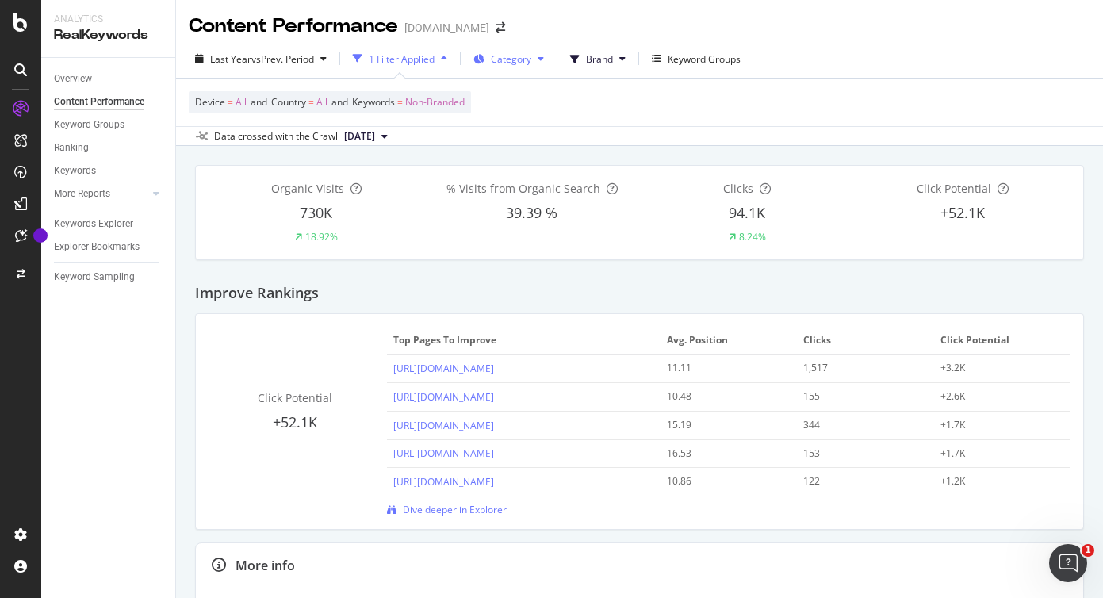
click at [512, 64] on span "Category" at bounding box center [511, 58] width 40 height 13
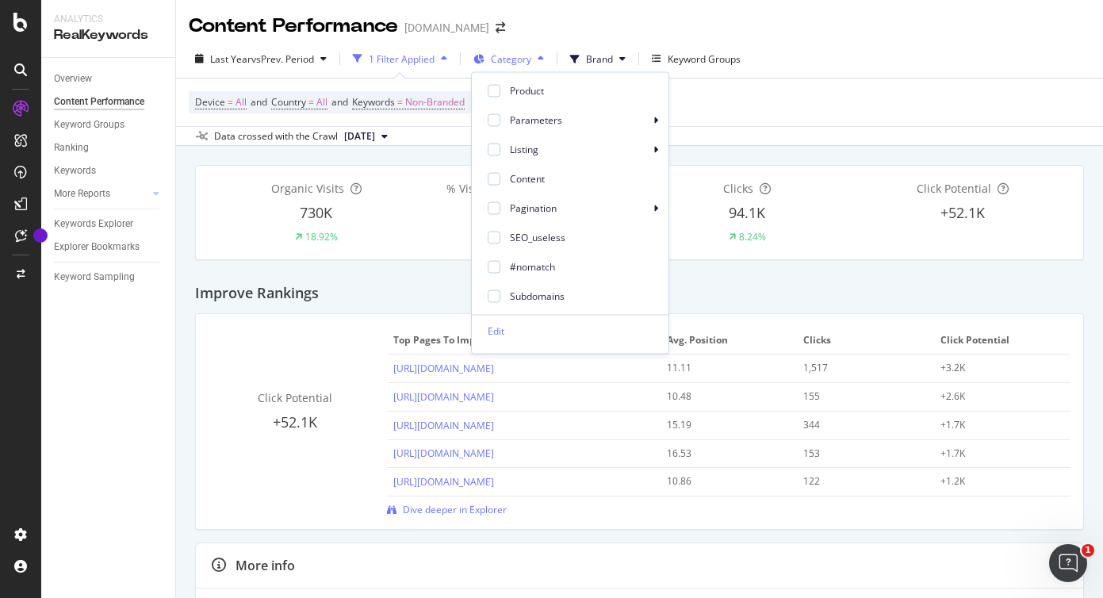
click at [527, 62] on span "Category" at bounding box center [511, 58] width 40 height 13
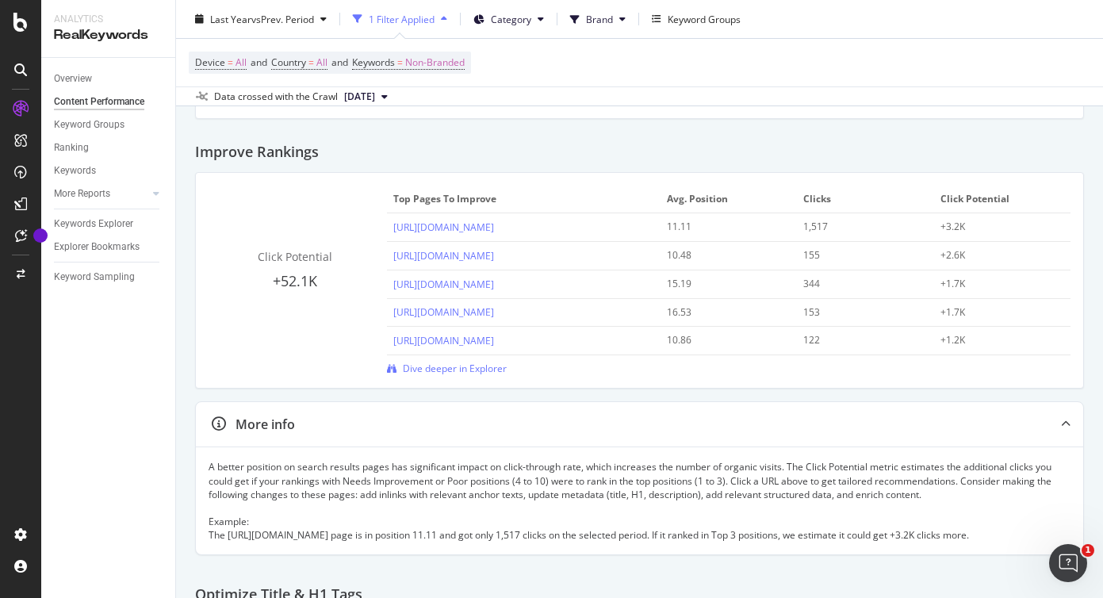
scroll to position [138, 0]
click at [447, 375] on span "Dive deeper in Explorer" at bounding box center [455, 371] width 104 height 13
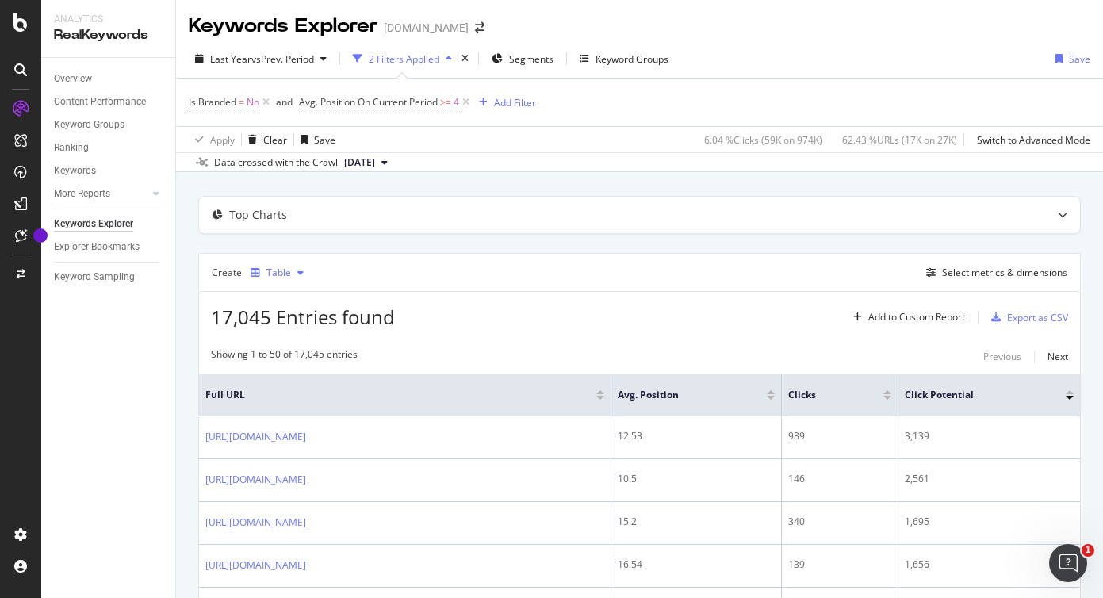
click at [306, 274] on div "button" at bounding box center [300, 273] width 19 height 10
click at [400, 264] on div "Create Table Select metrics & dimensions" at bounding box center [639, 272] width 883 height 38
click at [968, 273] on div "Select metrics & dimensions" at bounding box center [1004, 272] width 125 height 13
